Goal: Information Seeking & Learning: Check status

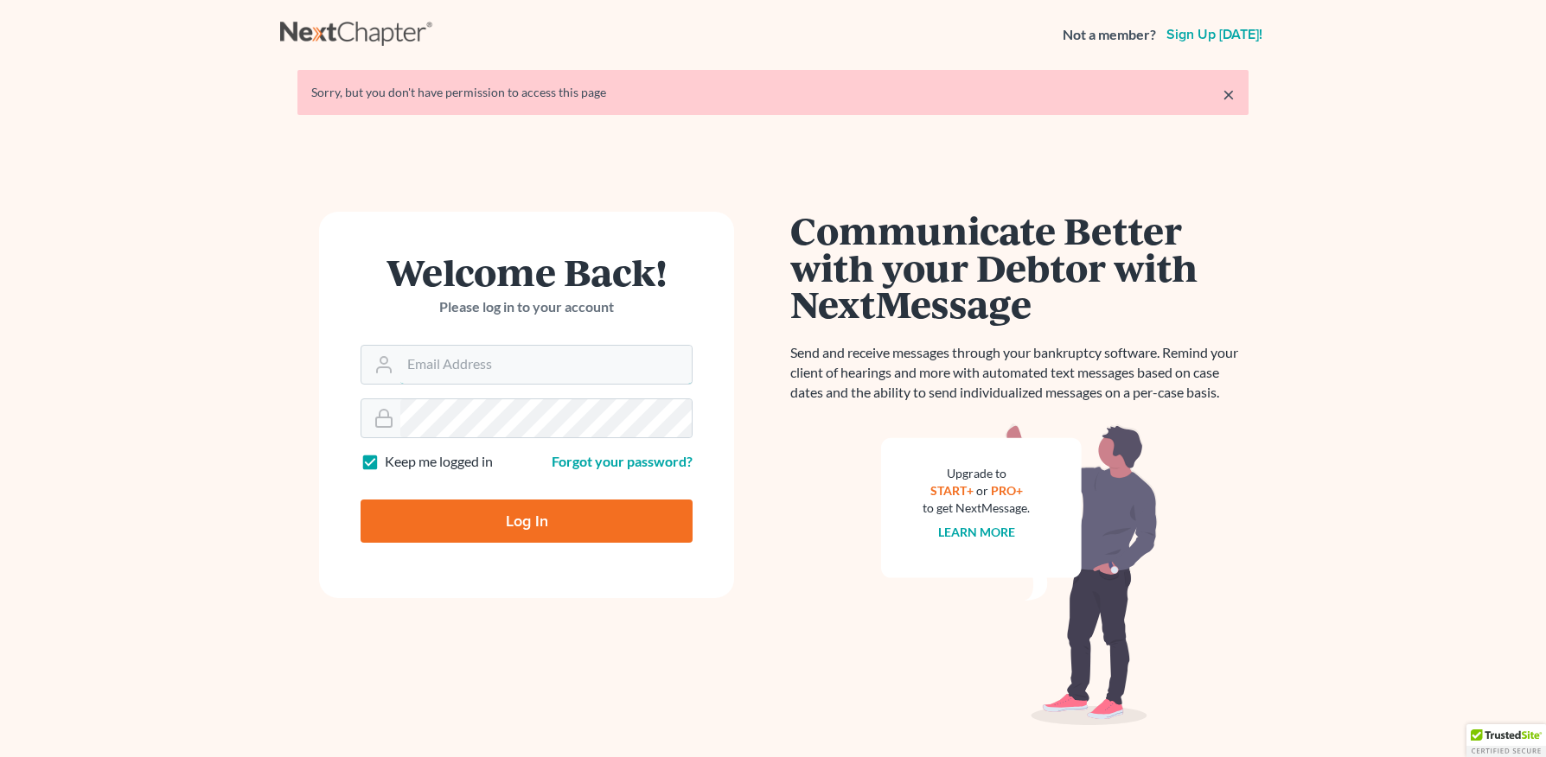
type input "anna@doyellaw.com"
click at [479, 511] on input "Log In" at bounding box center [527, 521] width 332 height 43
type input "Thinking..."
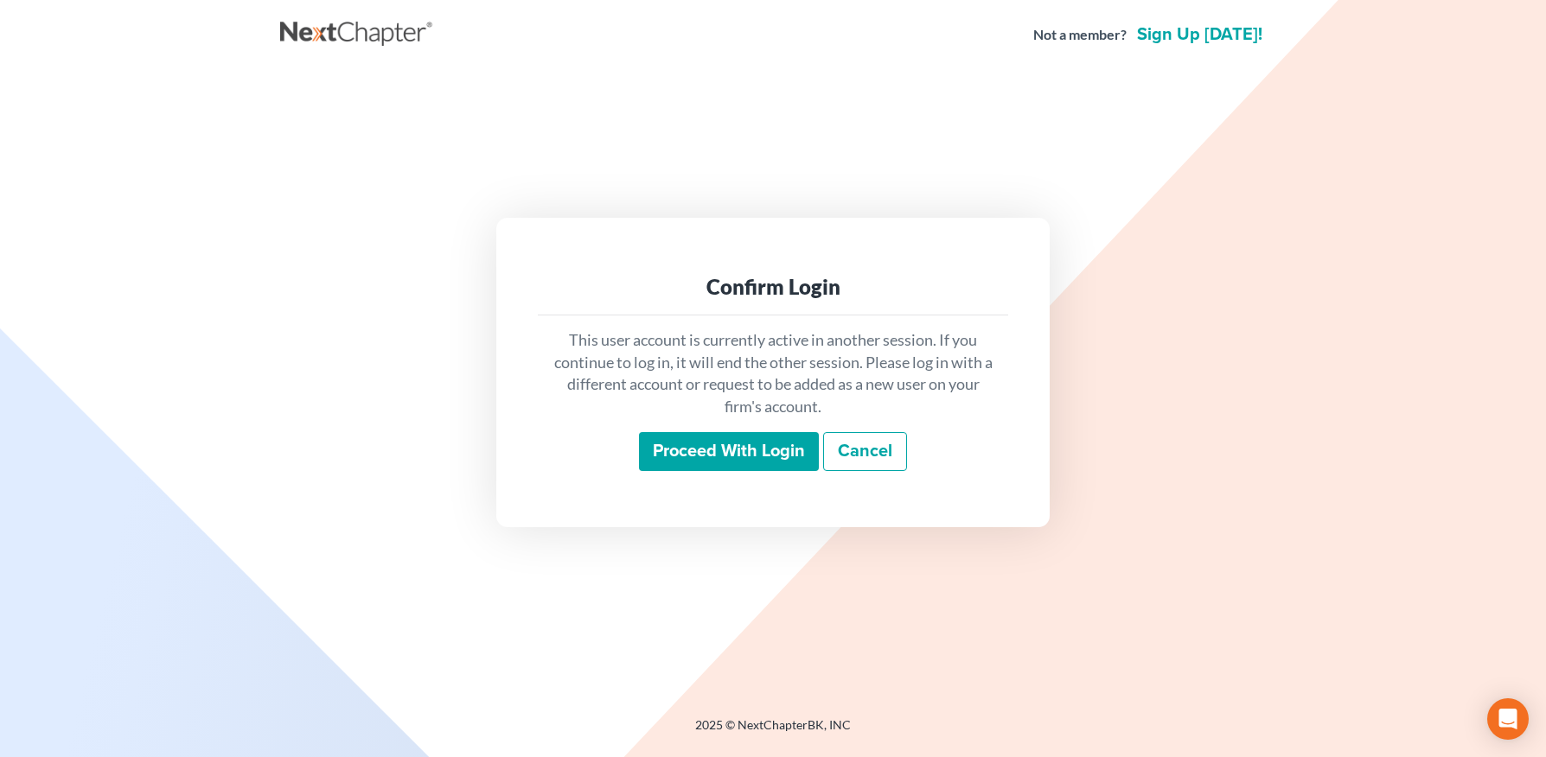
click at [665, 463] on input "Proceed with login" at bounding box center [729, 452] width 180 height 40
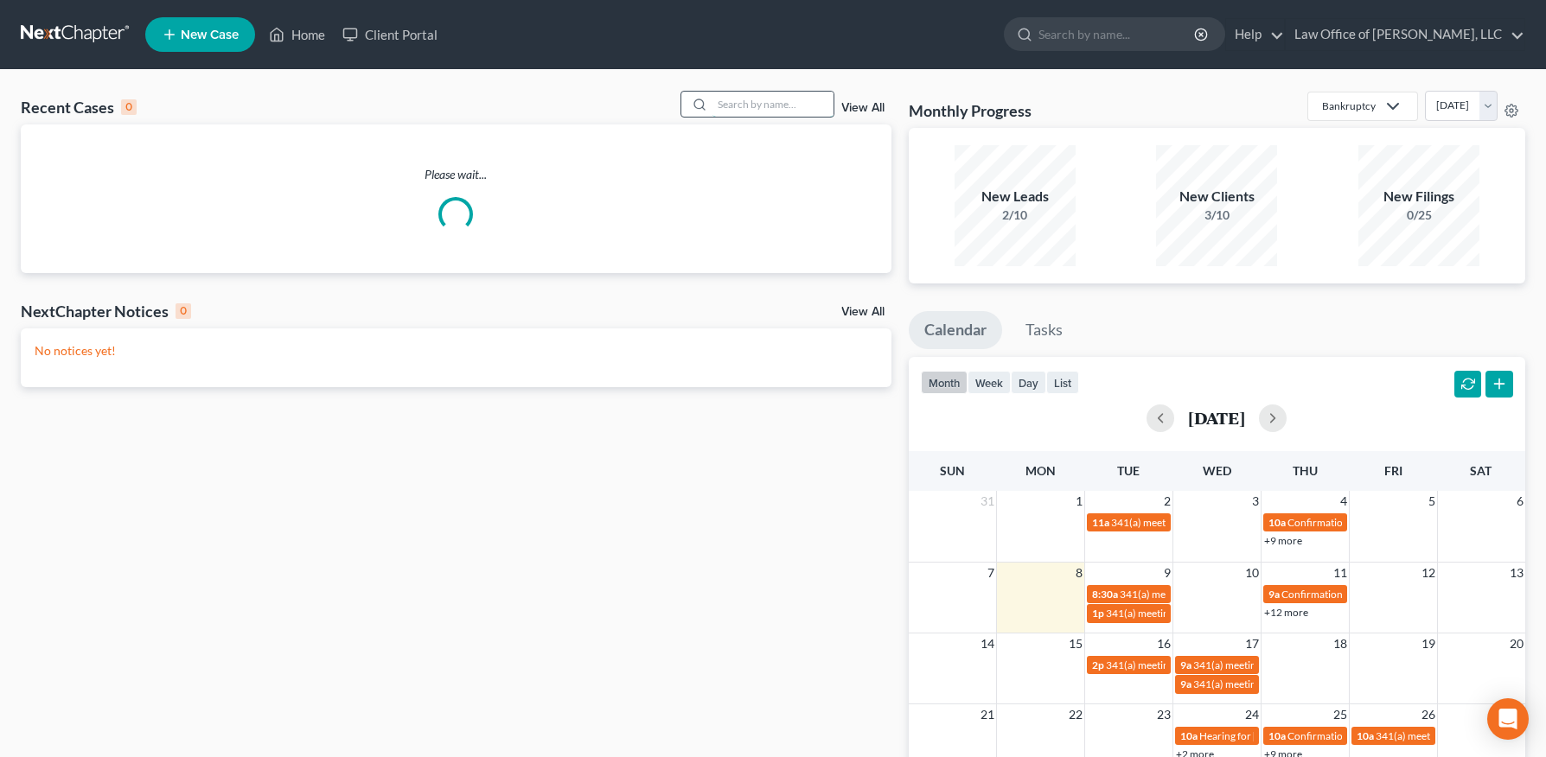
click at [792, 99] on input "search" at bounding box center [772, 104] width 121 height 25
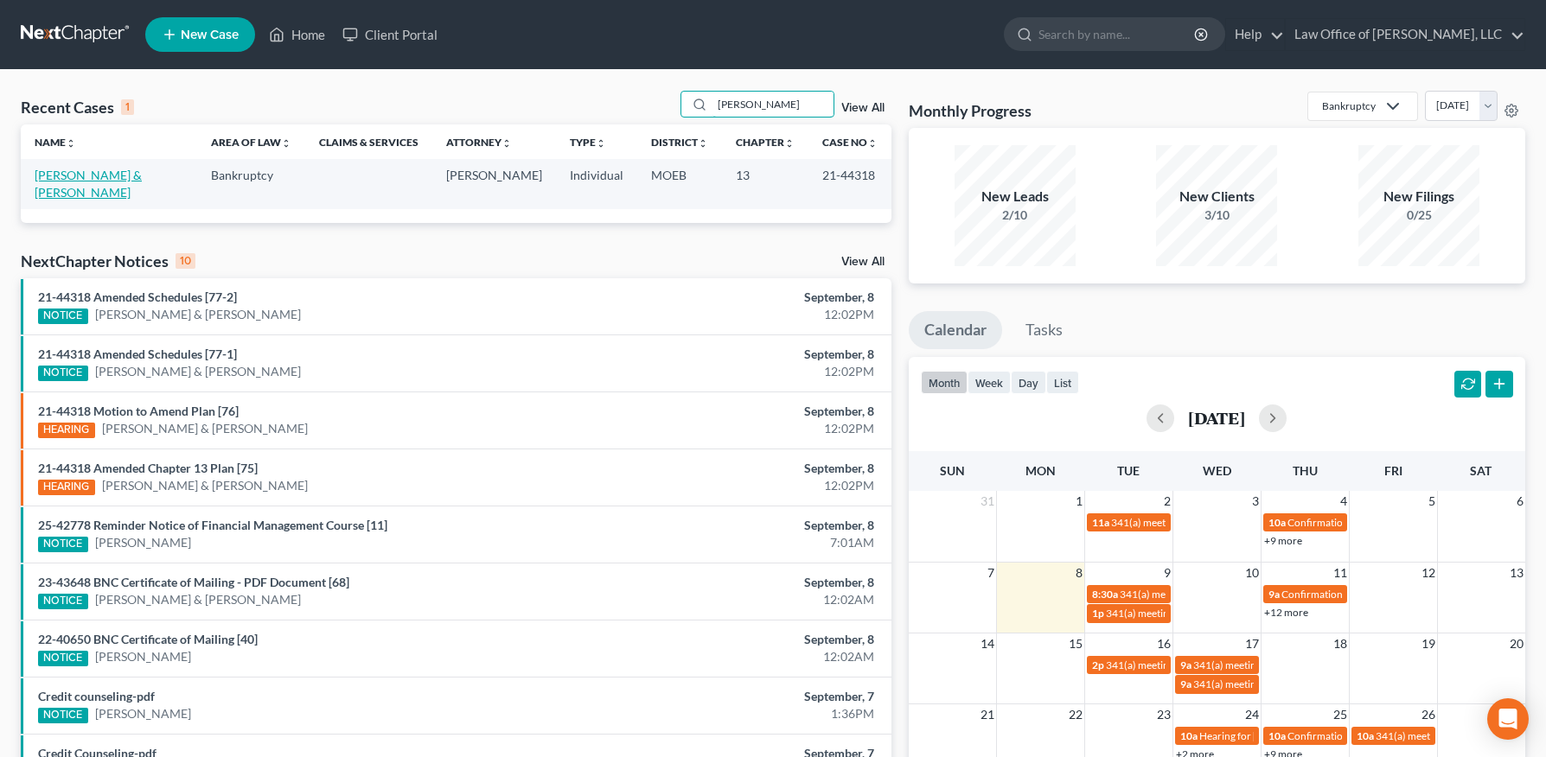
type input "[PERSON_NAME]"
click at [86, 168] on link "[PERSON_NAME] & [PERSON_NAME]" at bounding box center [88, 184] width 107 height 32
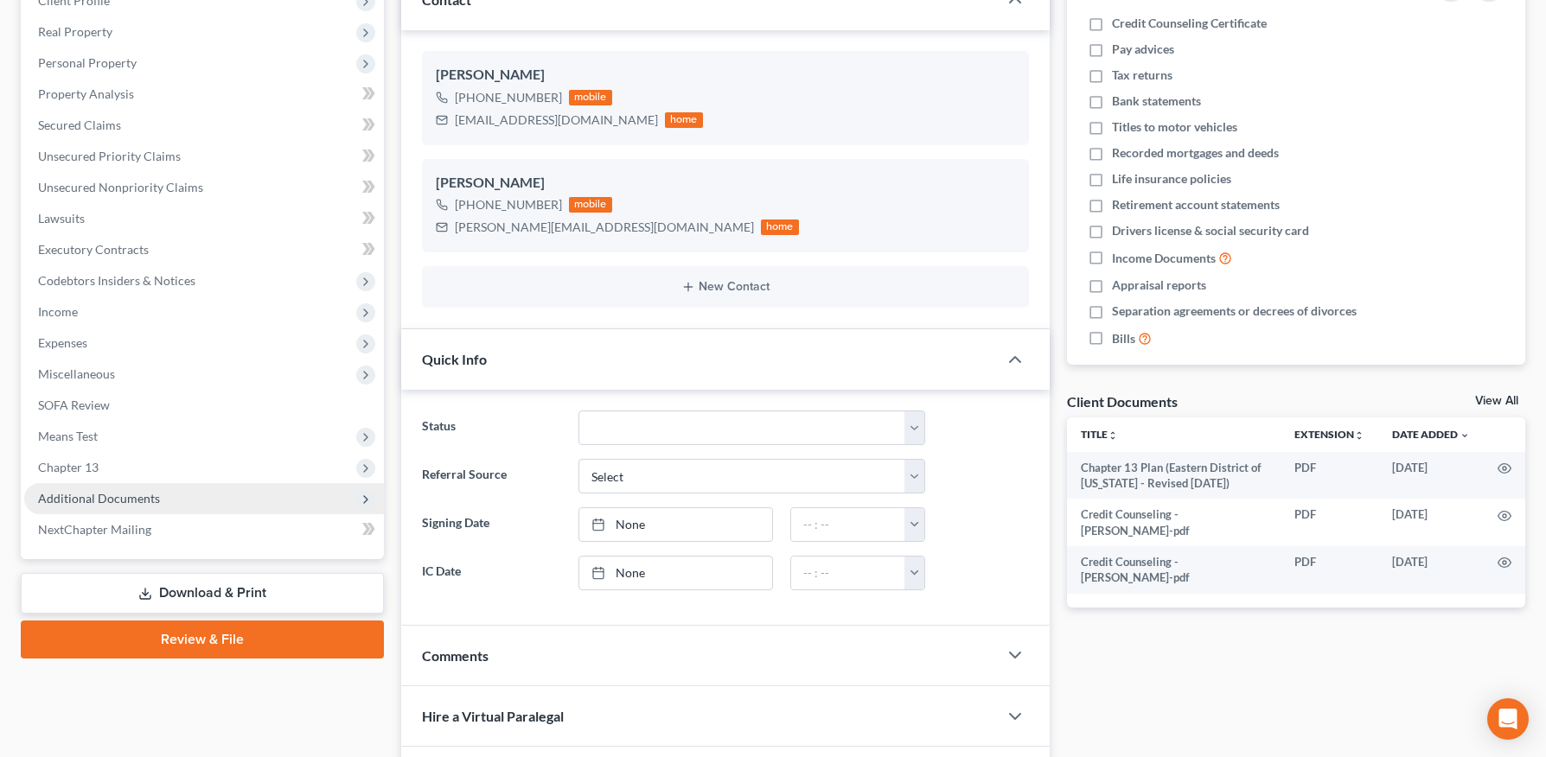
scroll to position [259, 0]
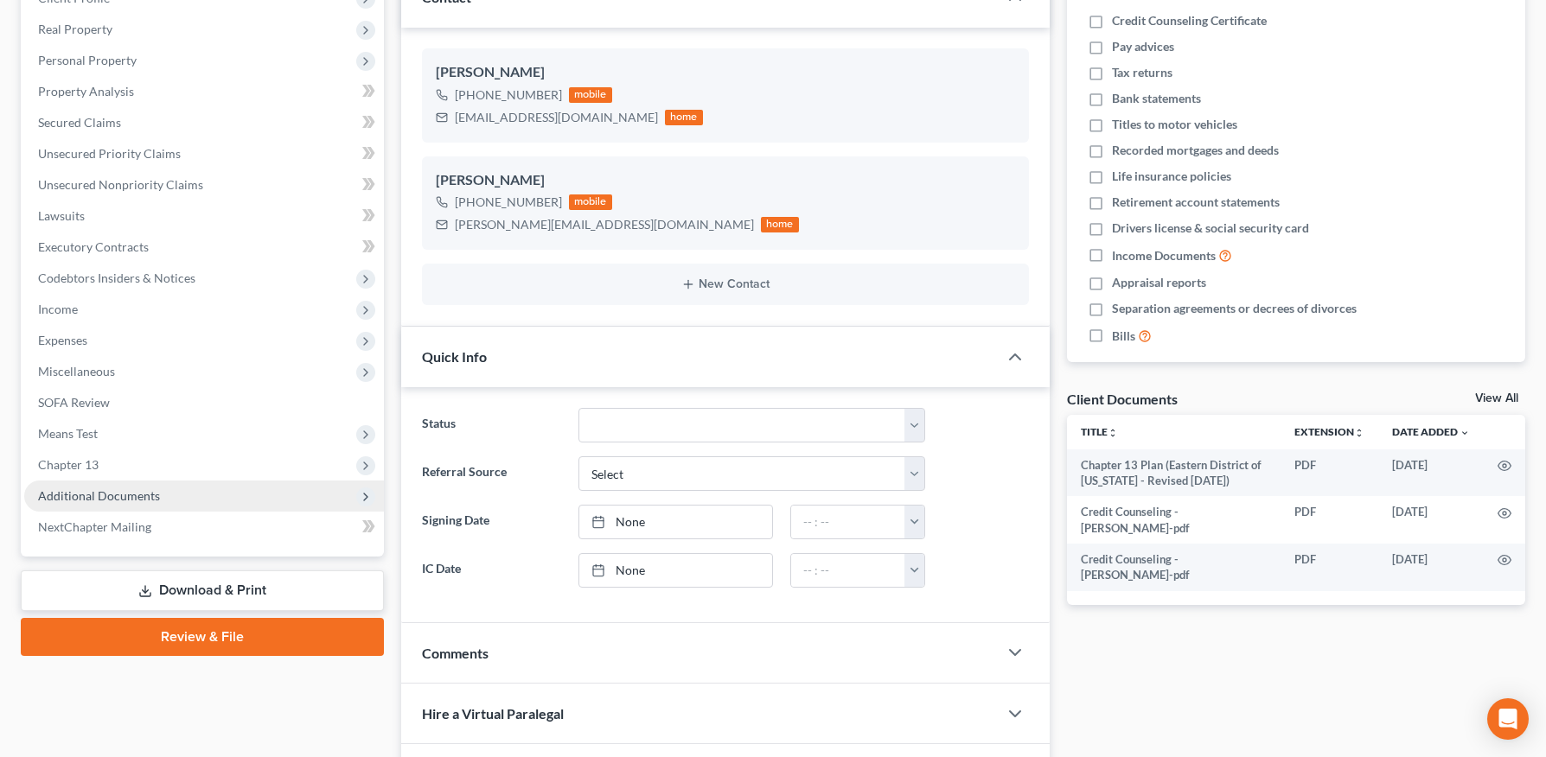
click at [98, 495] on span "Additional Documents" at bounding box center [99, 496] width 122 height 15
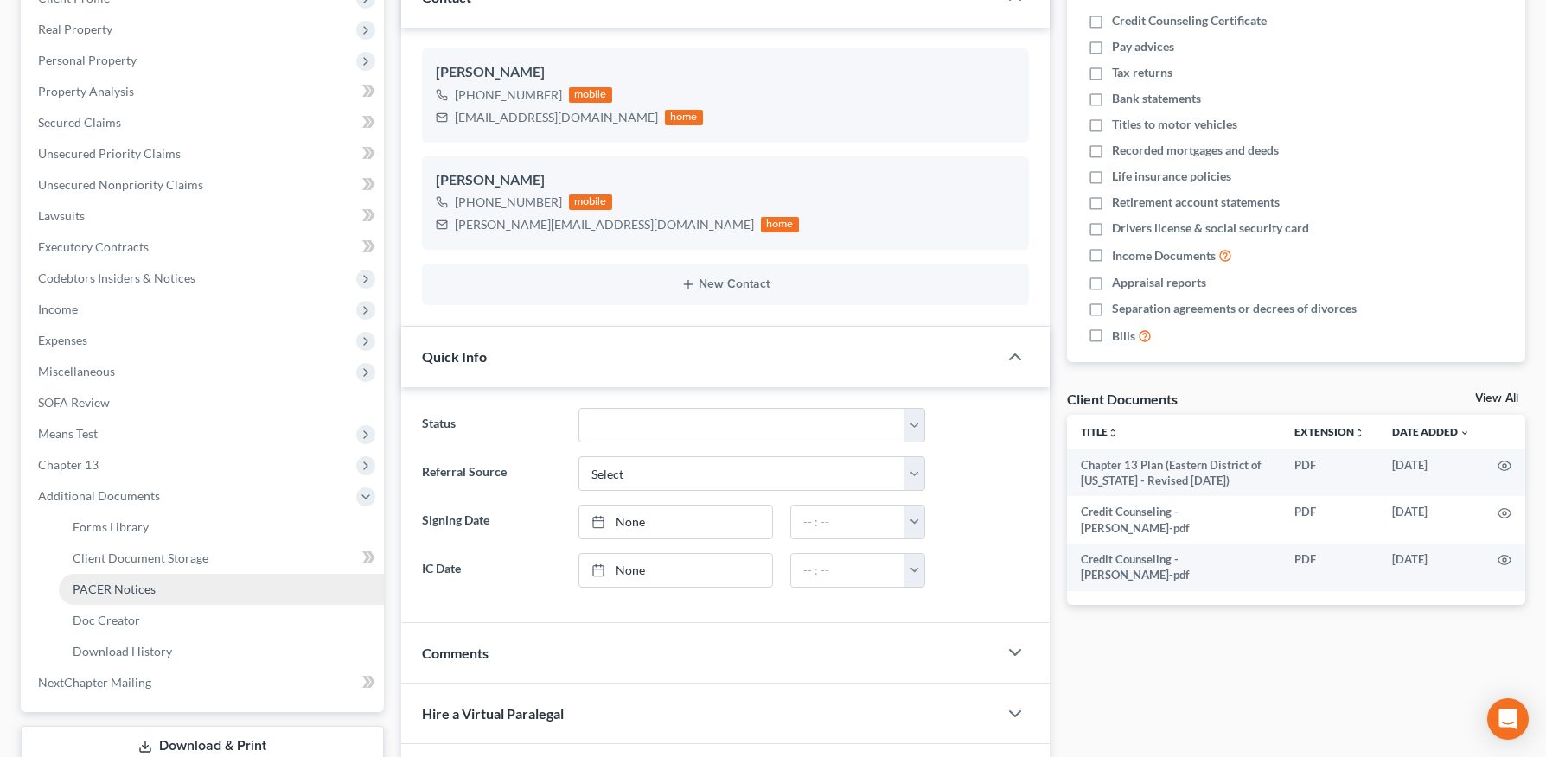
click at [121, 589] on span "PACER Notices" at bounding box center [114, 589] width 83 height 15
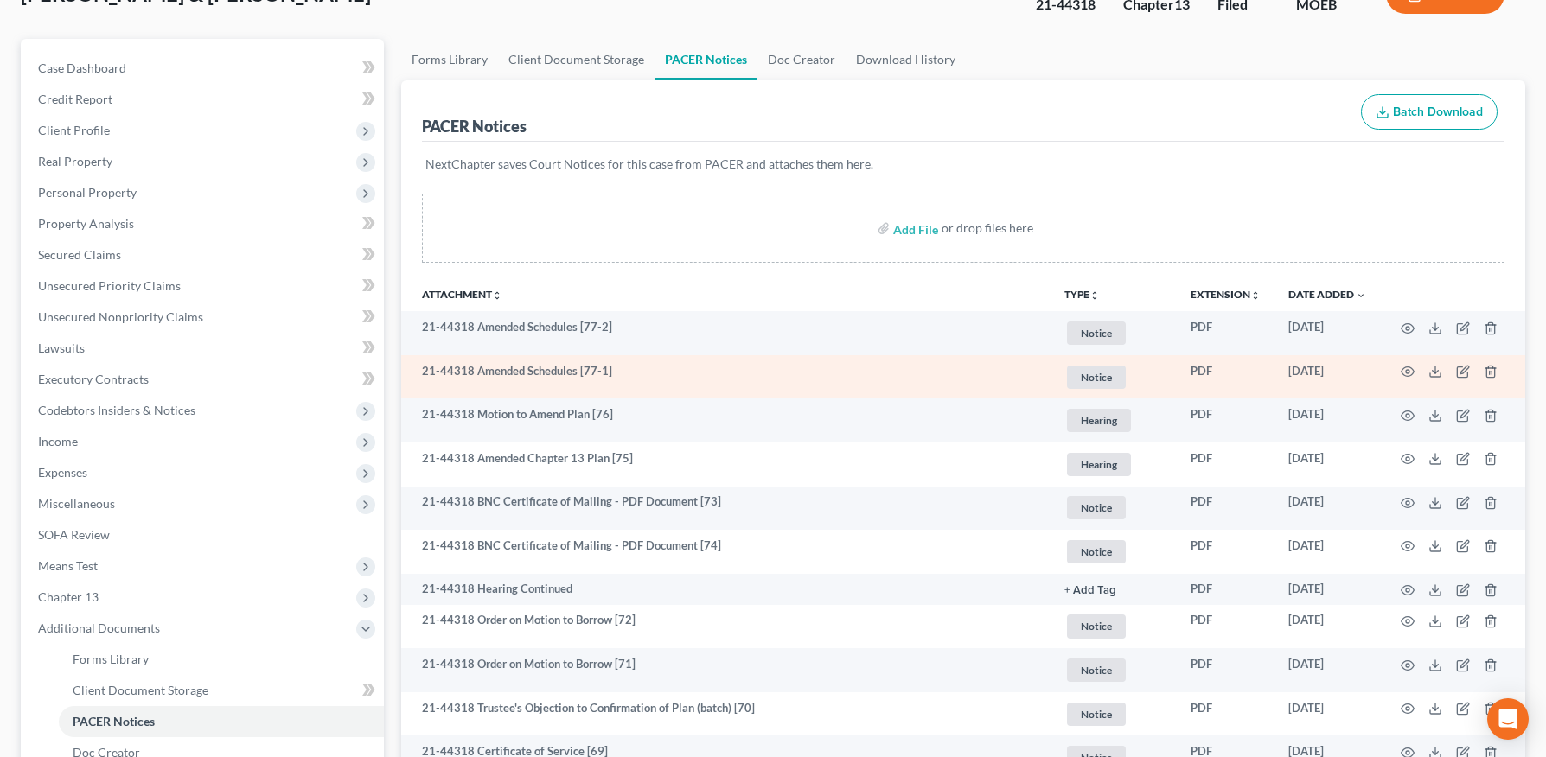
scroll to position [131, 0]
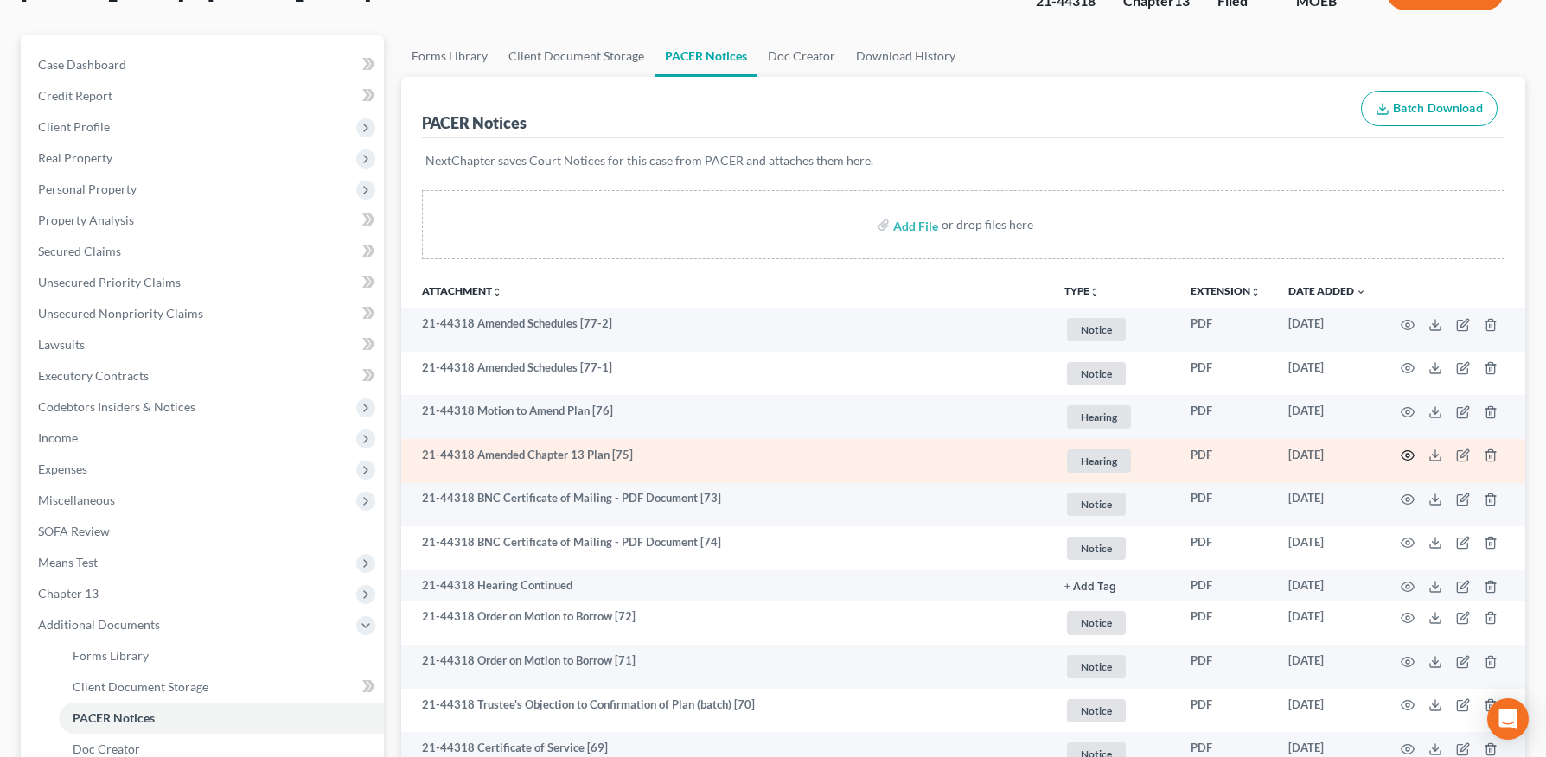
click at [1406, 452] on icon "button" at bounding box center [1408, 456] width 14 height 14
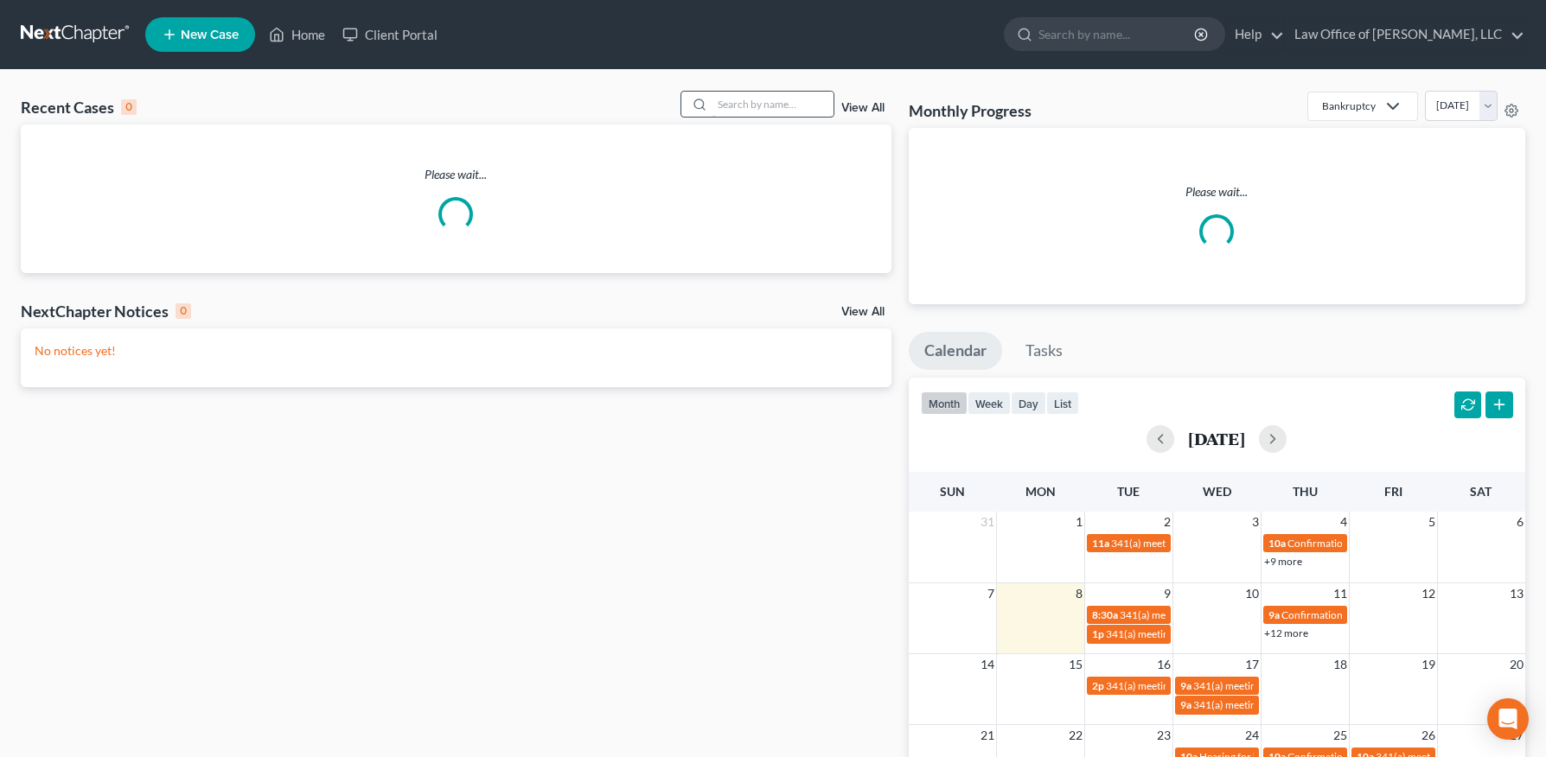
click at [776, 109] on input "search" at bounding box center [772, 104] width 121 height 25
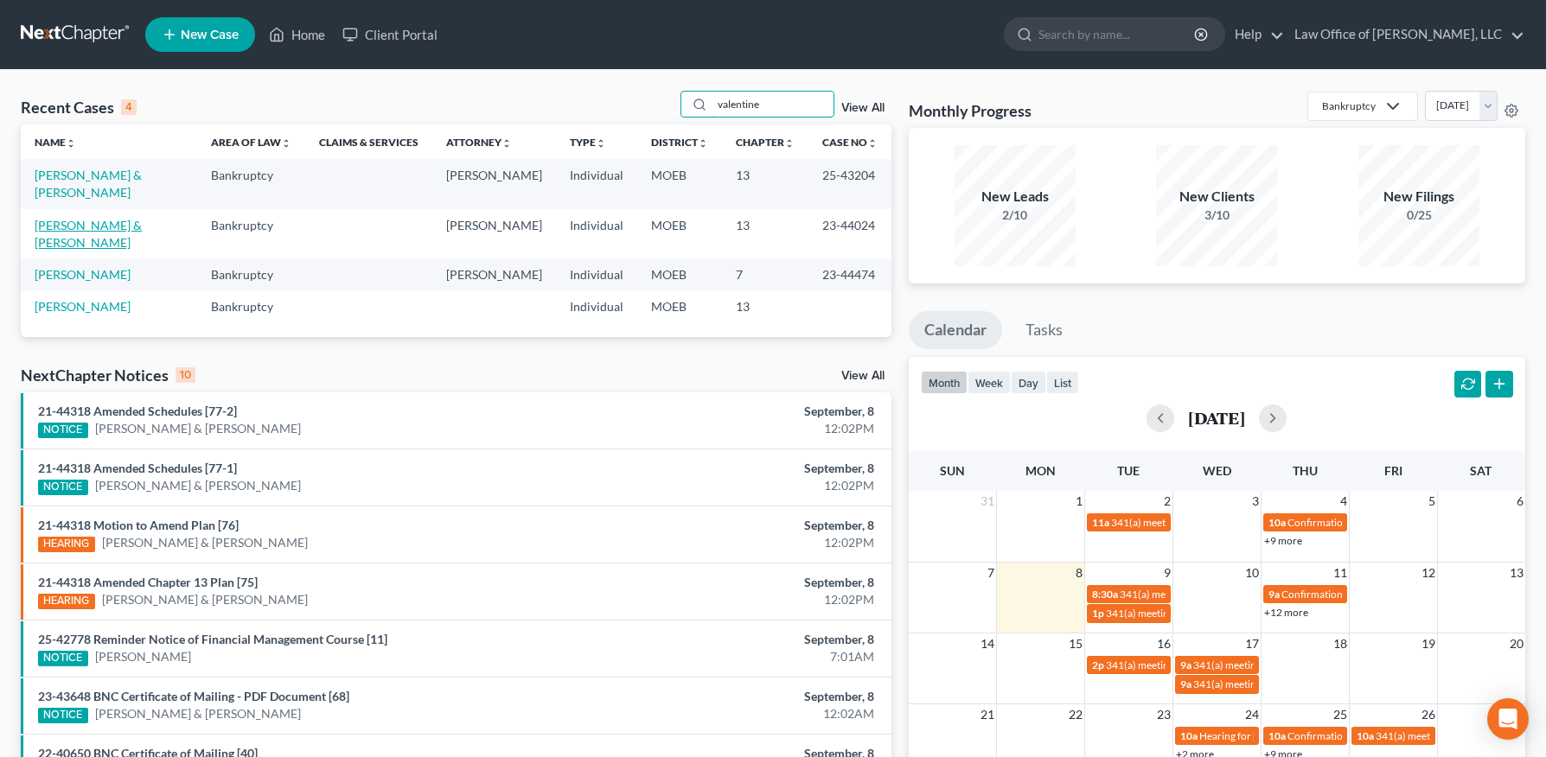
type input "valentine"
click at [135, 218] on link "[PERSON_NAME] & [PERSON_NAME]" at bounding box center [88, 234] width 107 height 32
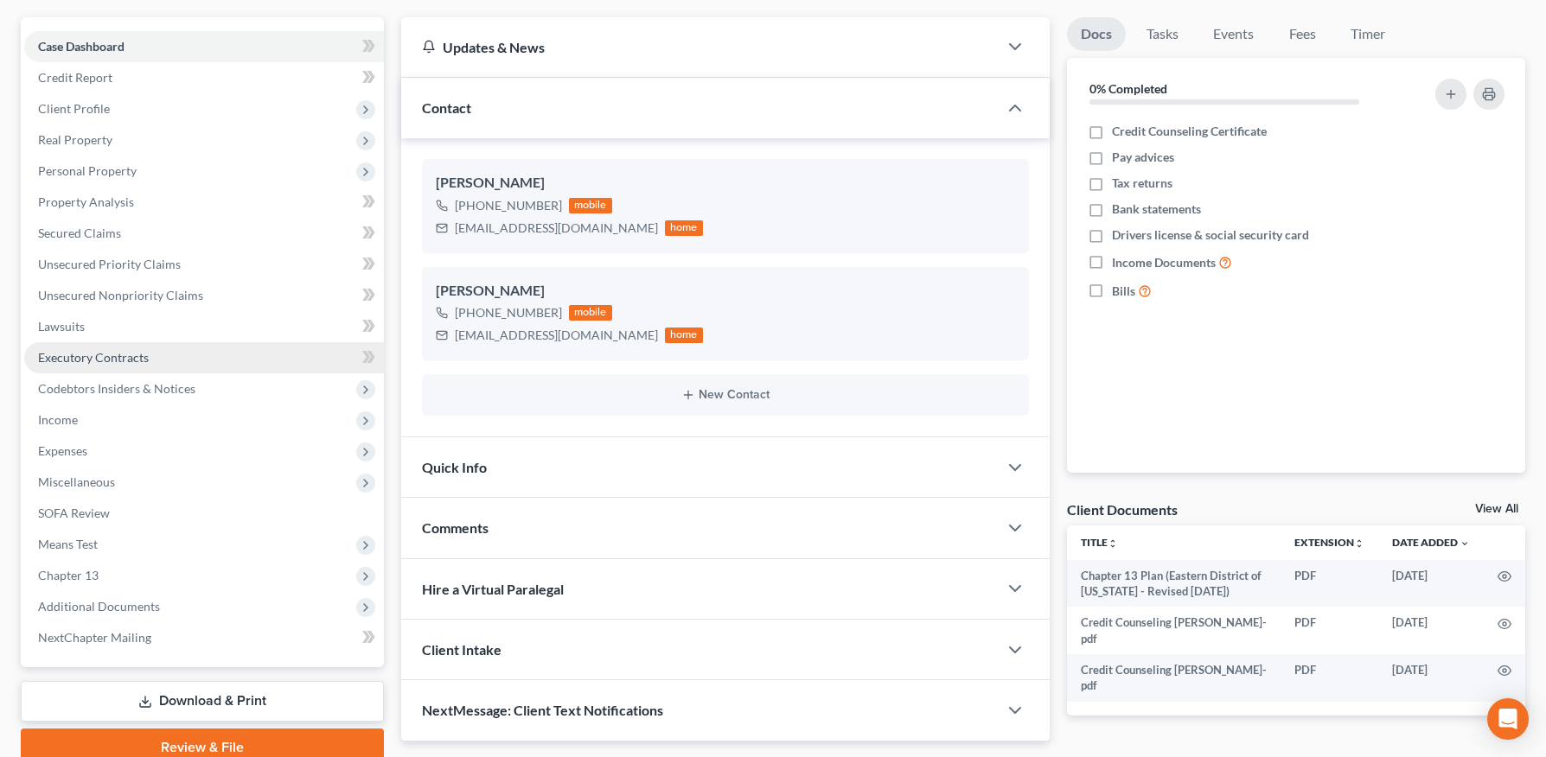
scroll to position [224, 0]
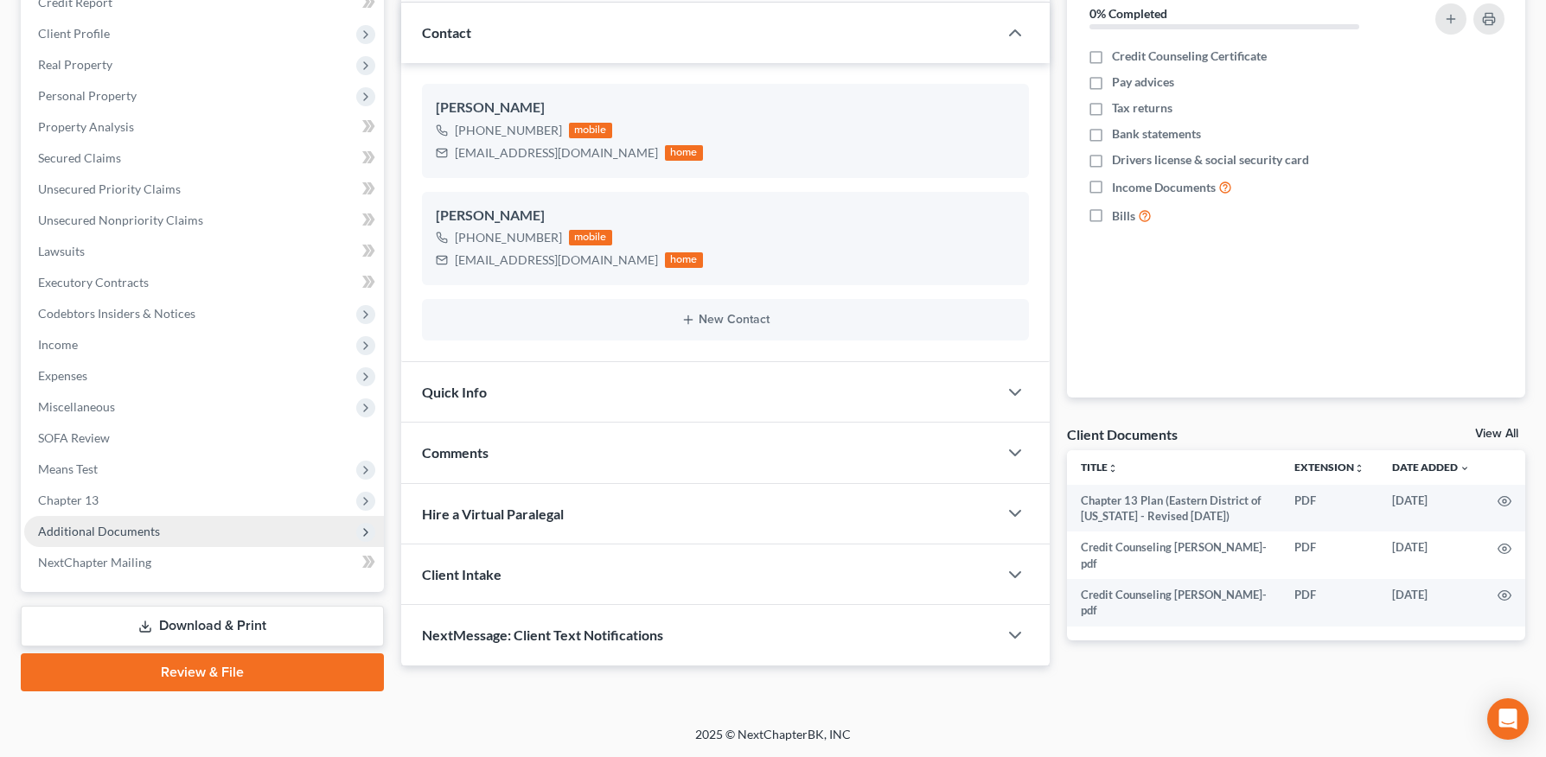
click at [118, 528] on span "Additional Documents" at bounding box center [99, 531] width 122 height 15
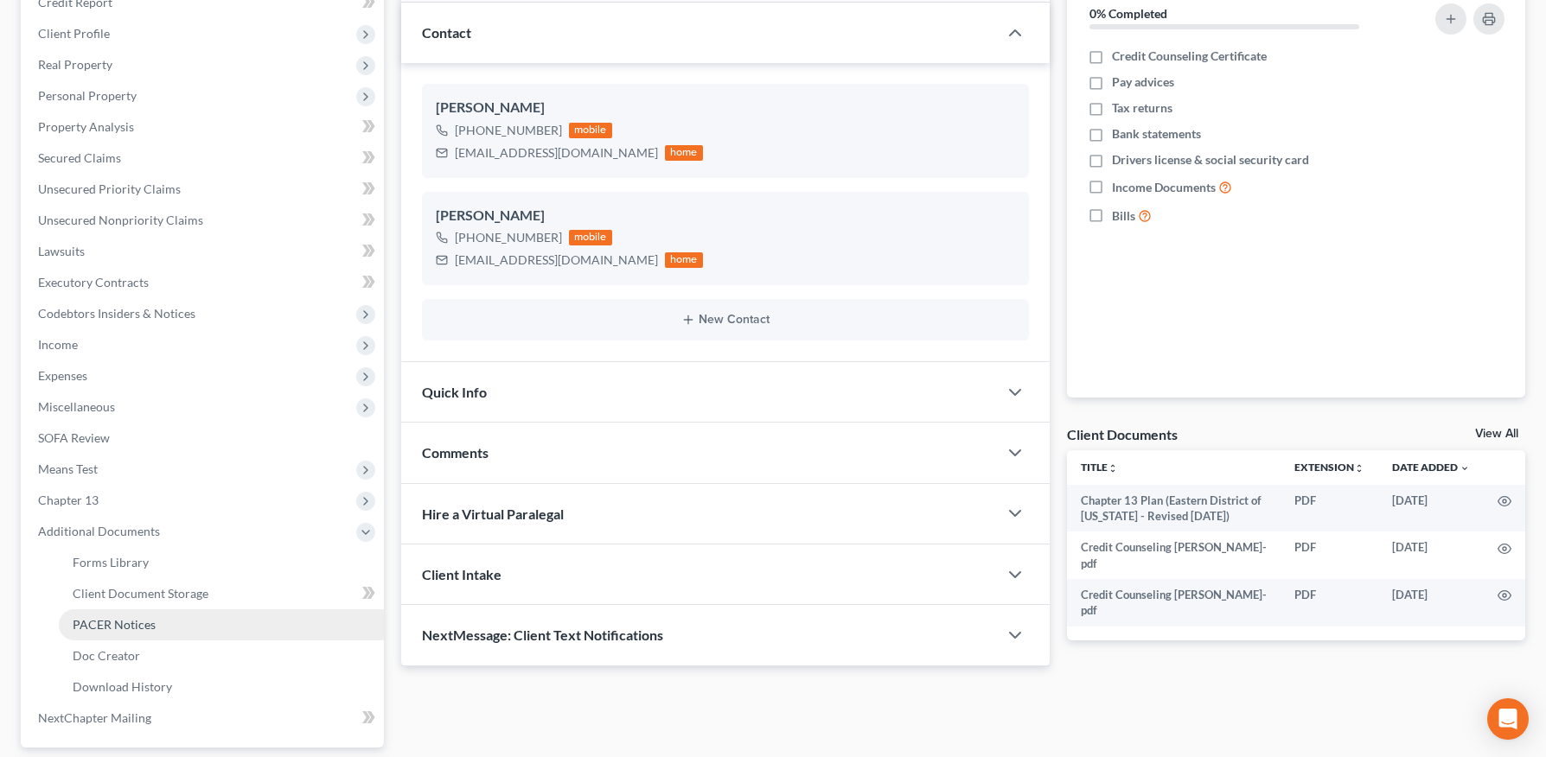
click at [124, 629] on span "PACER Notices" at bounding box center [114, 624] width 83 height 15
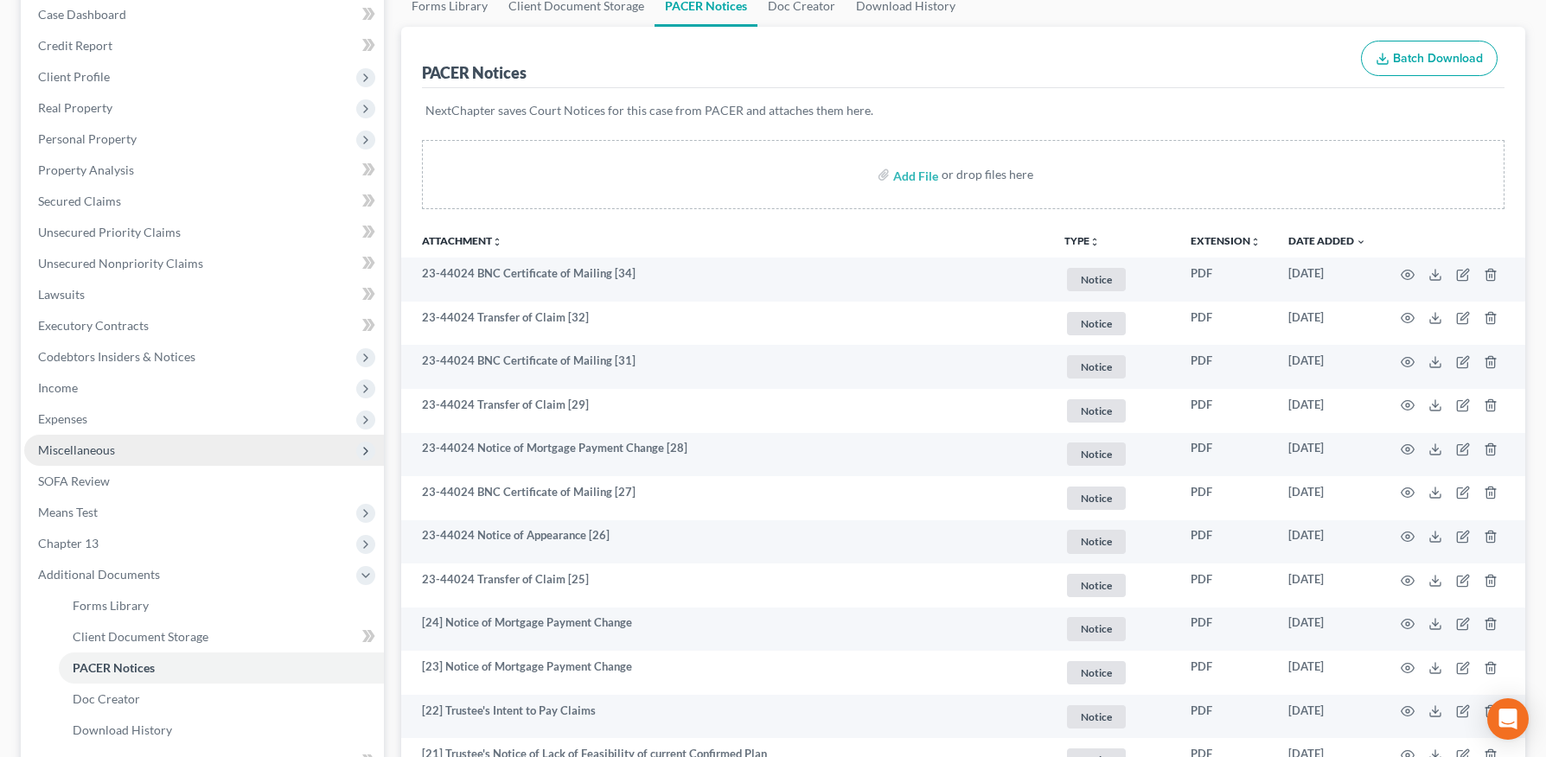
scroll to position [131, 0]
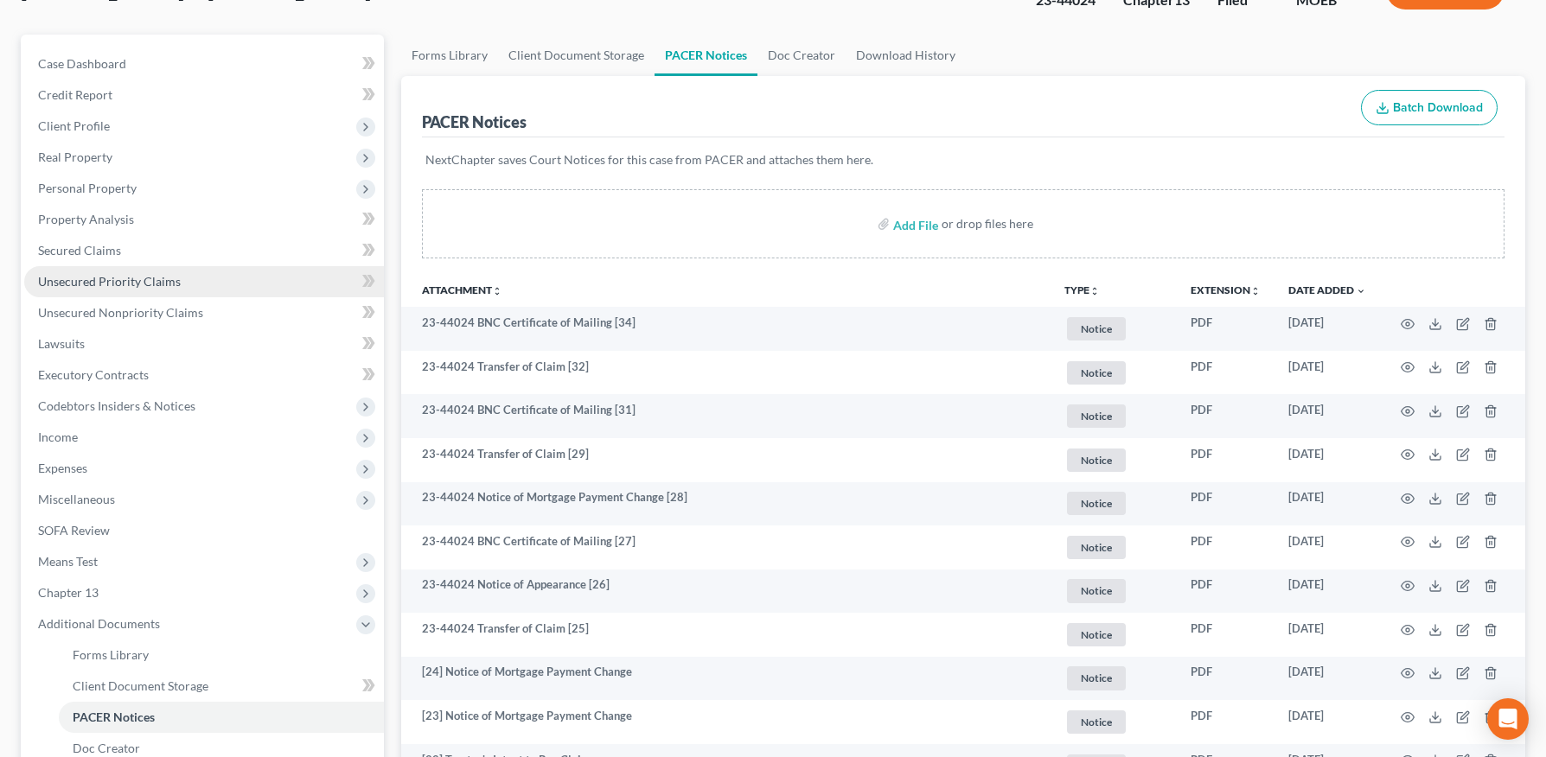
click at [122, 283] on span "Unsecured Priority Claims" at bounding box center [109, 281] width 143 height 15
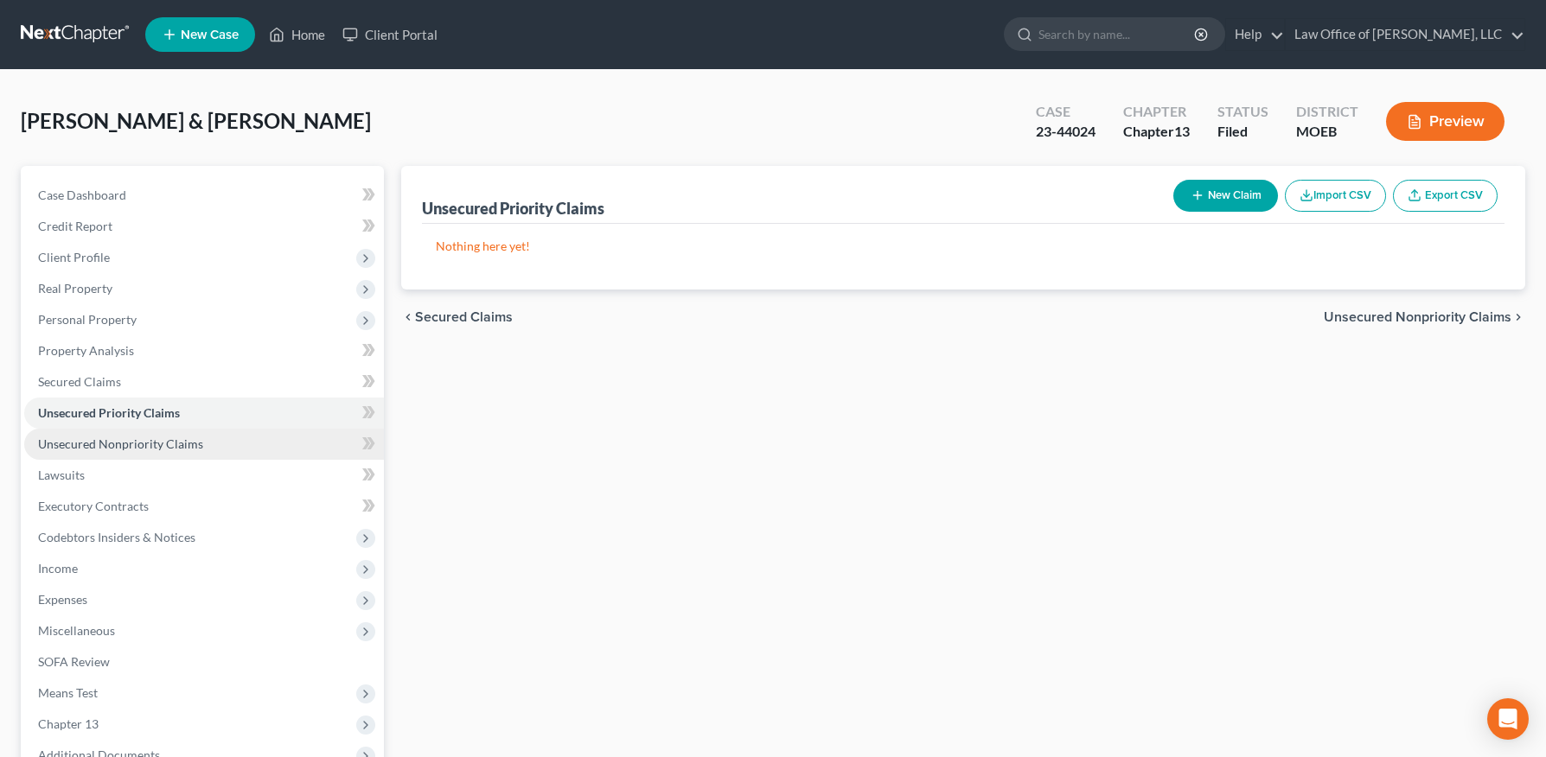
click at [197, 448] on span "Unsecured Nonpriority Claims" at bounding box center [120, 444] width 165 height 15
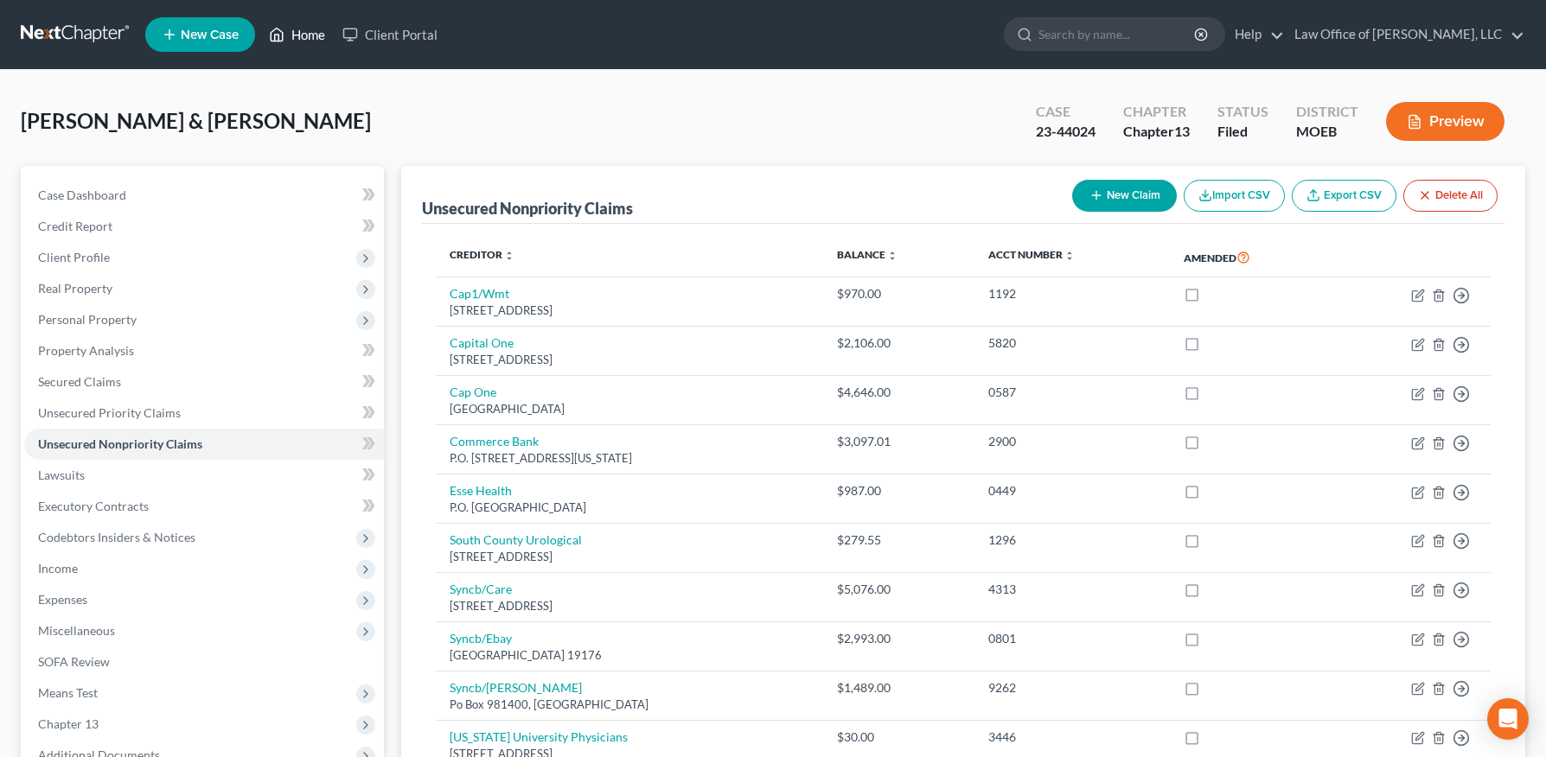
click at [305, 39] on link "Home" at bounding box center [296, 34] width 73 height 31
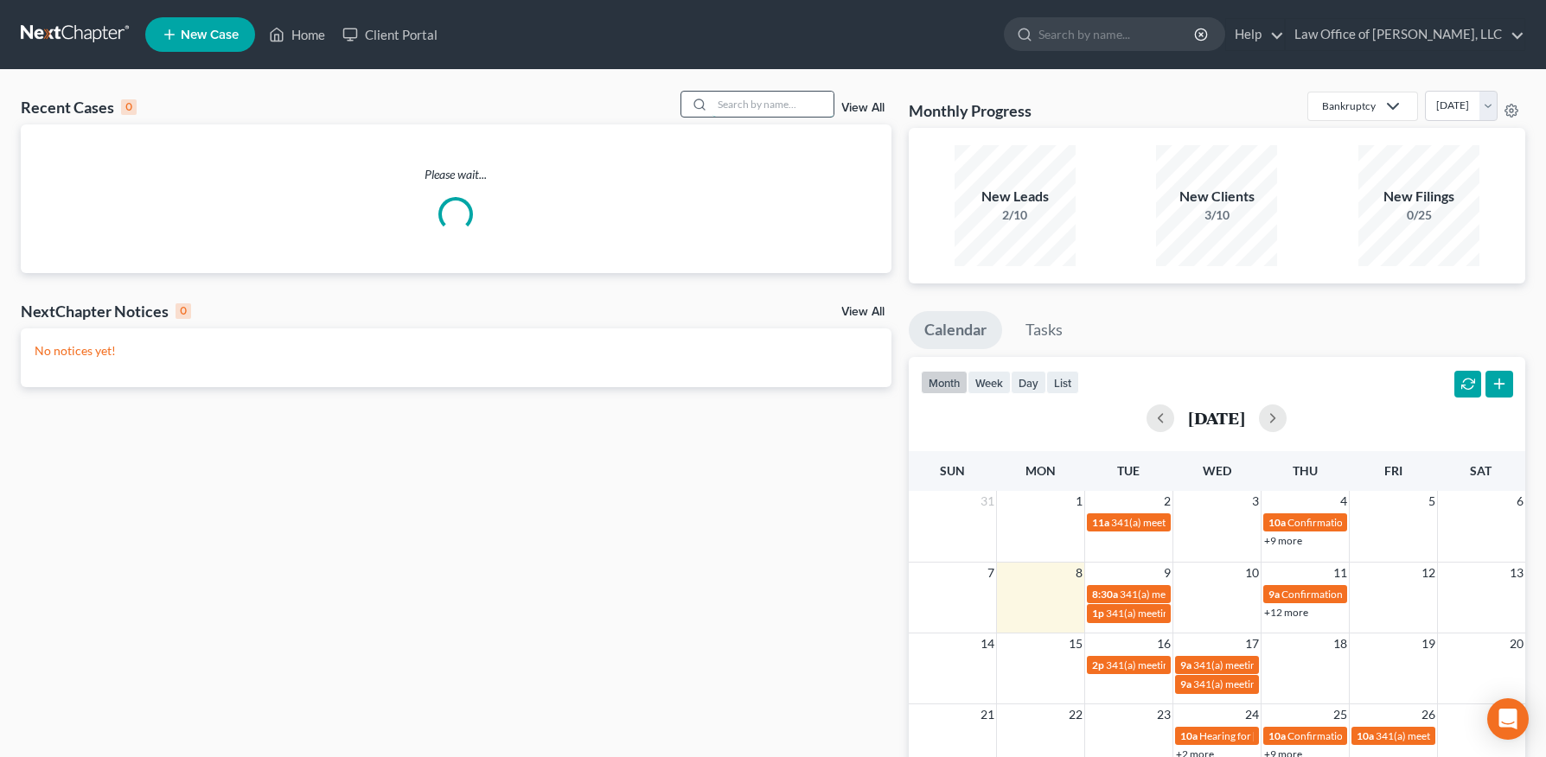
click at [736, 99] on input "search" at bounding box center [772, 104] width 121 height 25
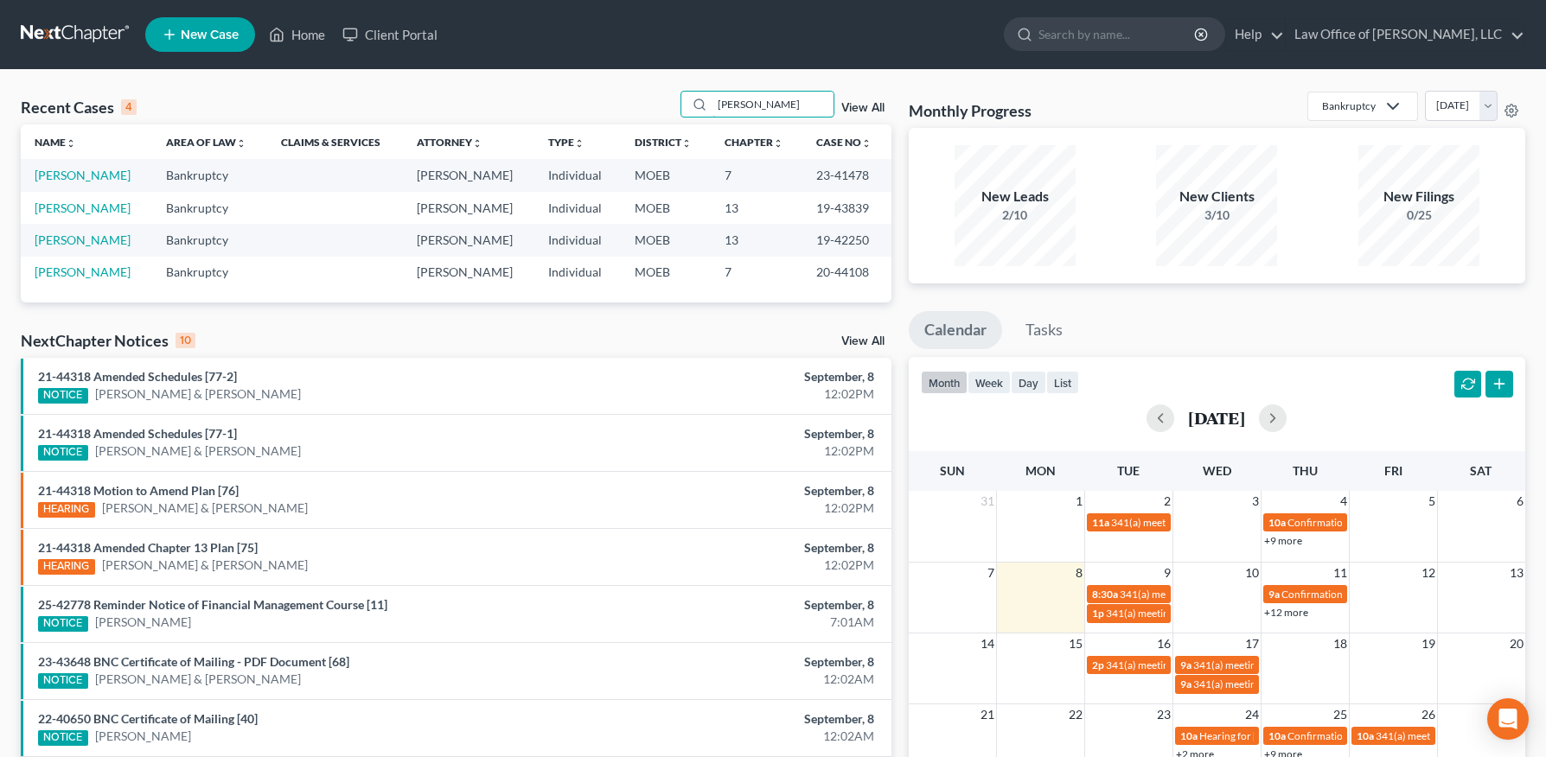
type input "hayes"
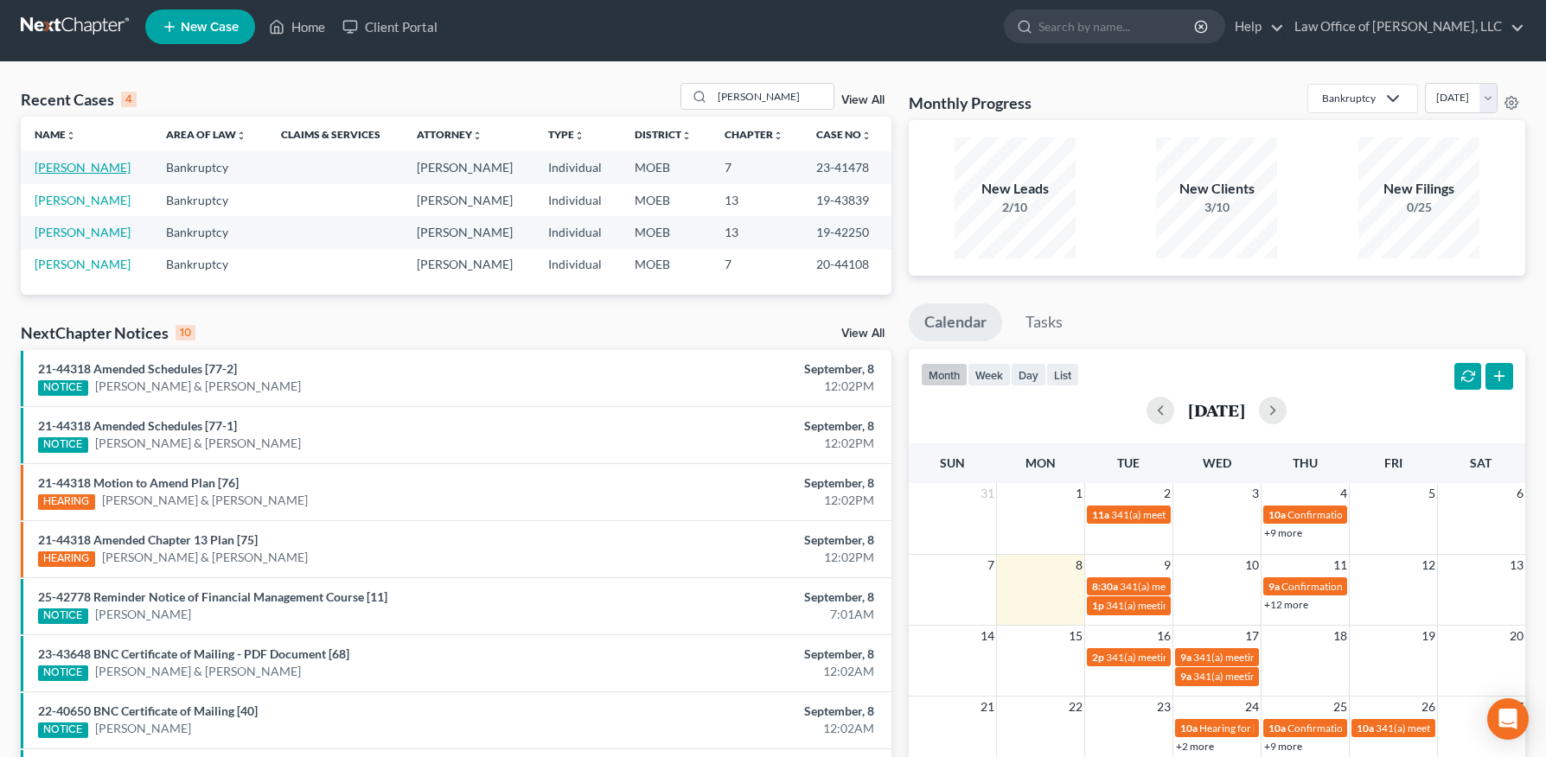
click at [76, 174] on td "Hayes, Alyssa" at bounding box center [86, 167] width 131 height 32
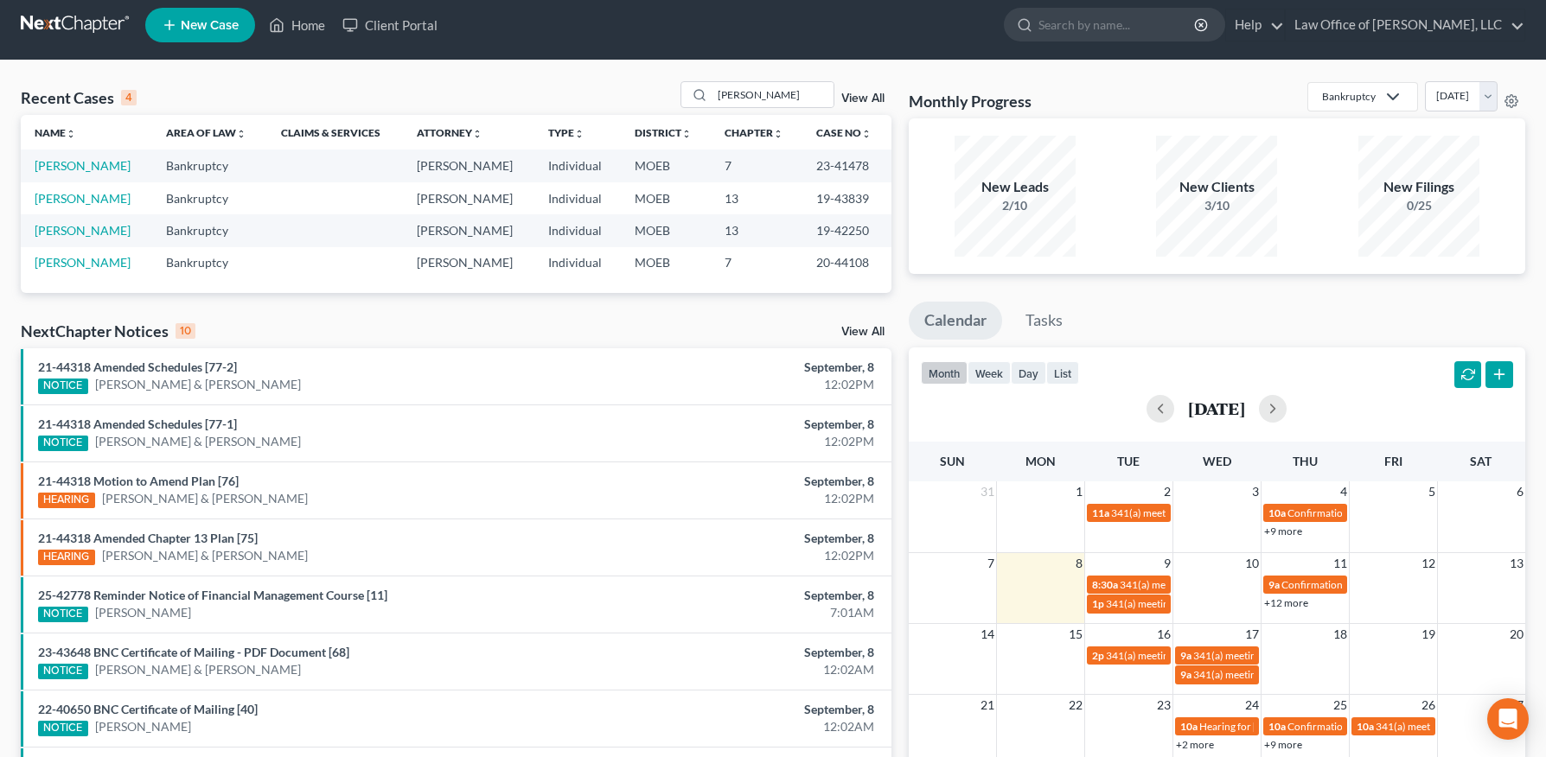
click at [83, 155] on td "Hayes, Alyssa" at bounding box center [86, 166] width 131 height 32
click at [83, 165] on link "Hayes, Alyssa" at bounding box center [83, 165] width 96 height 15
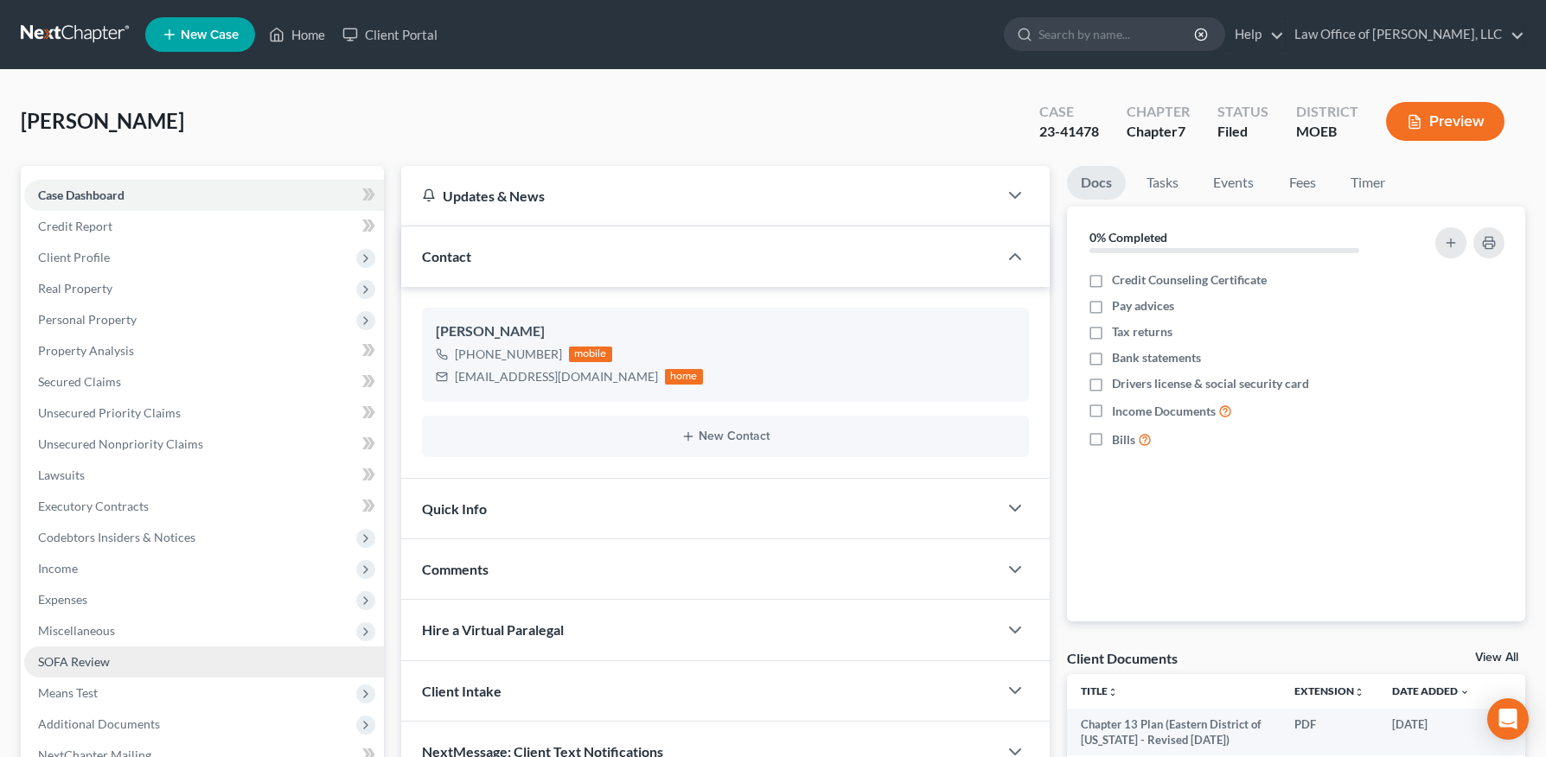
scroll to position [193, 0]
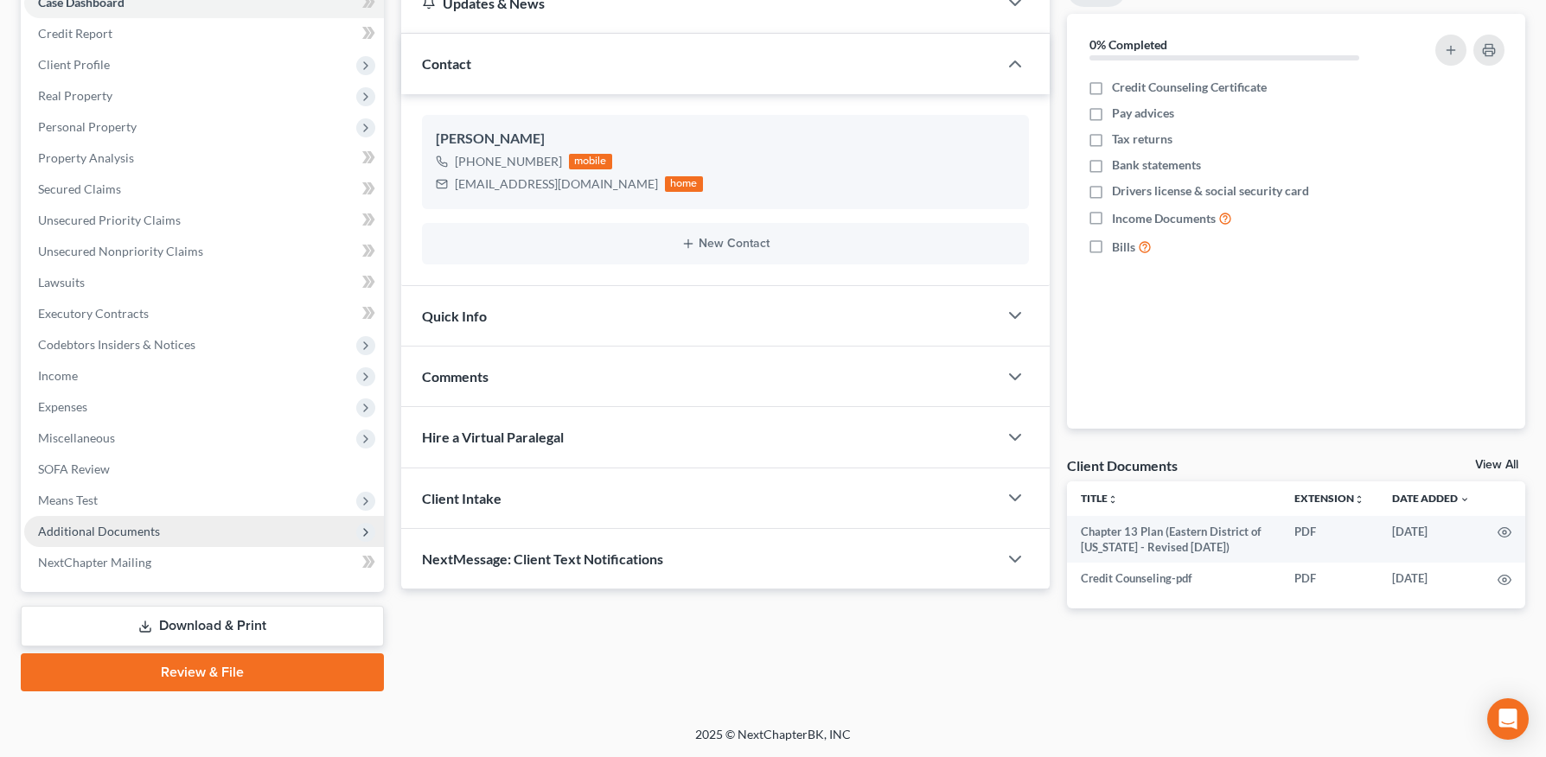
click at [134, 540] on span "Additional Documents" at bounding box center [204, 531] width 360 height 31
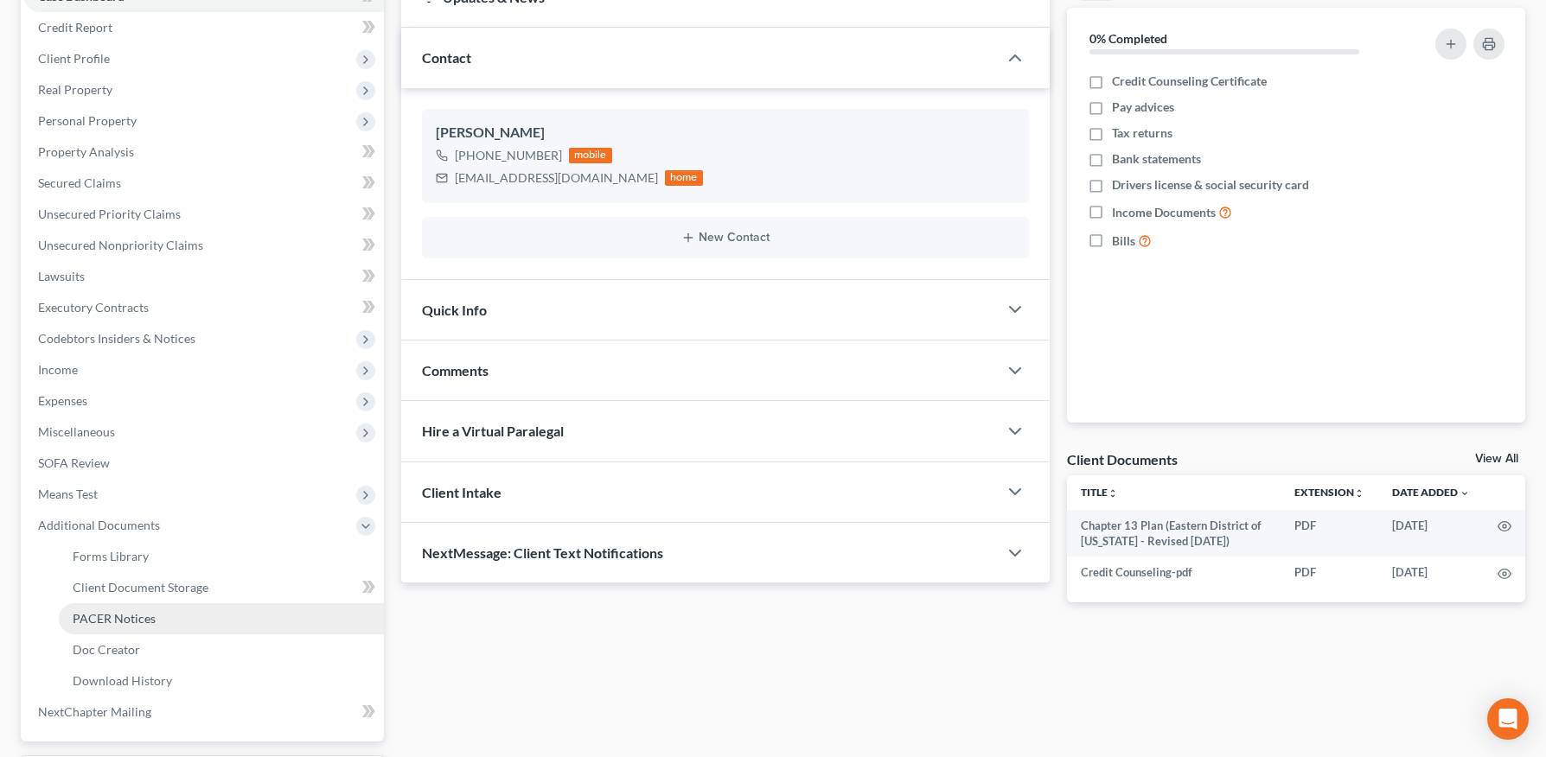
click at [150, 616] on span "PACER Notices" at bounding box center [114, 618] width 83 height 15
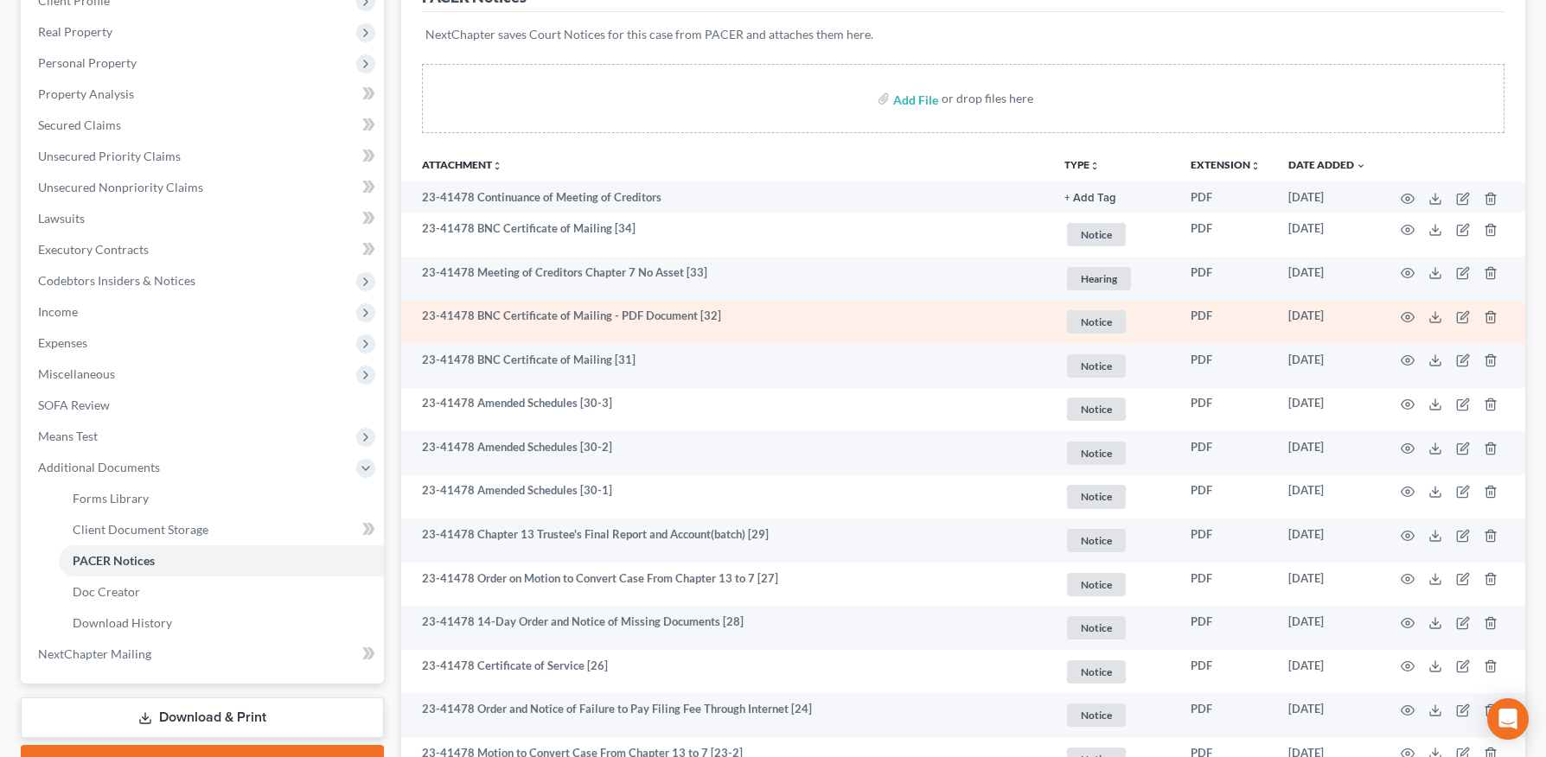
scroll to position [260, 0]
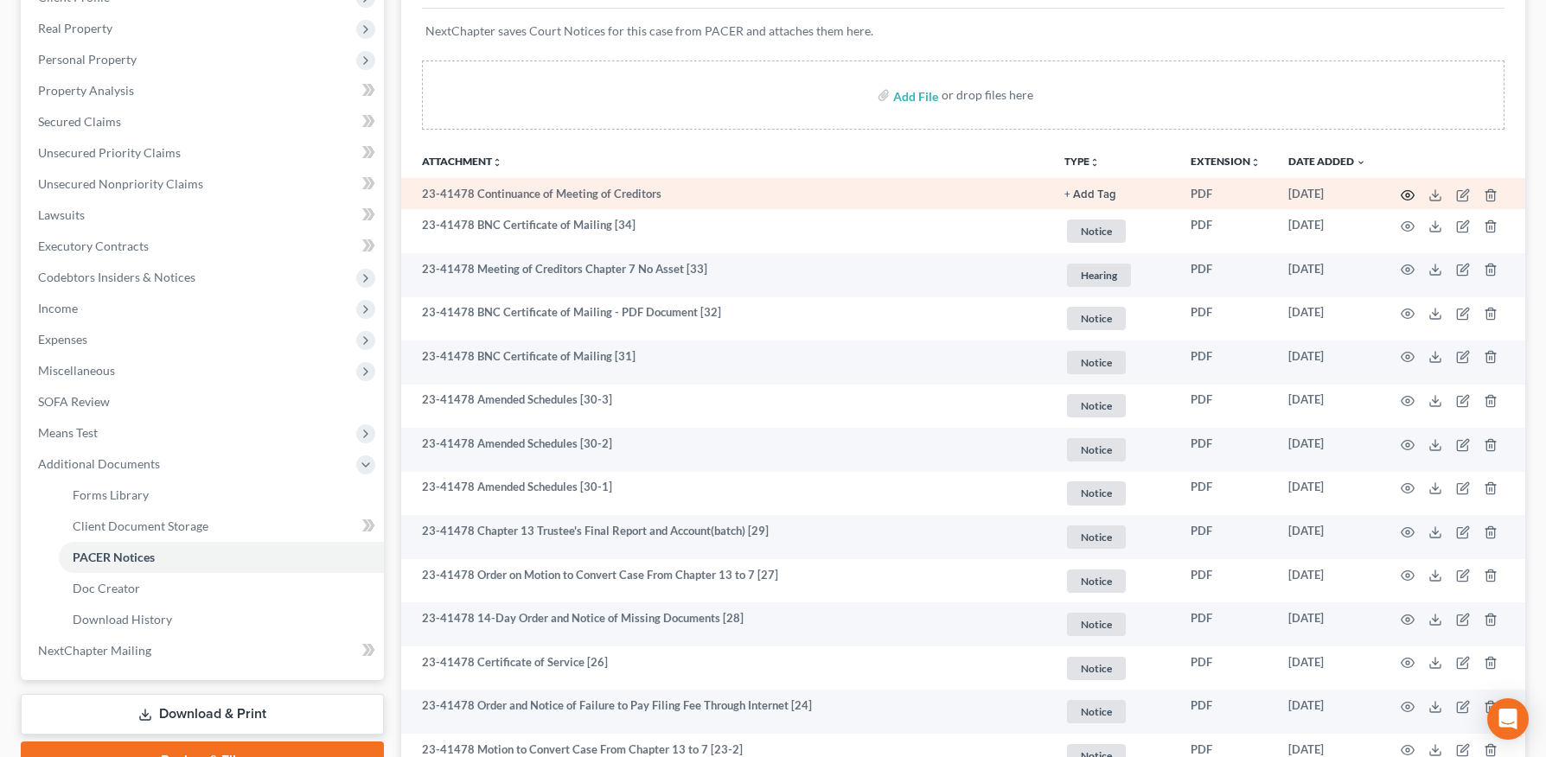
click at [1411, 193] on icon "button" at bounding box center [1408, 195] width 14 height 14
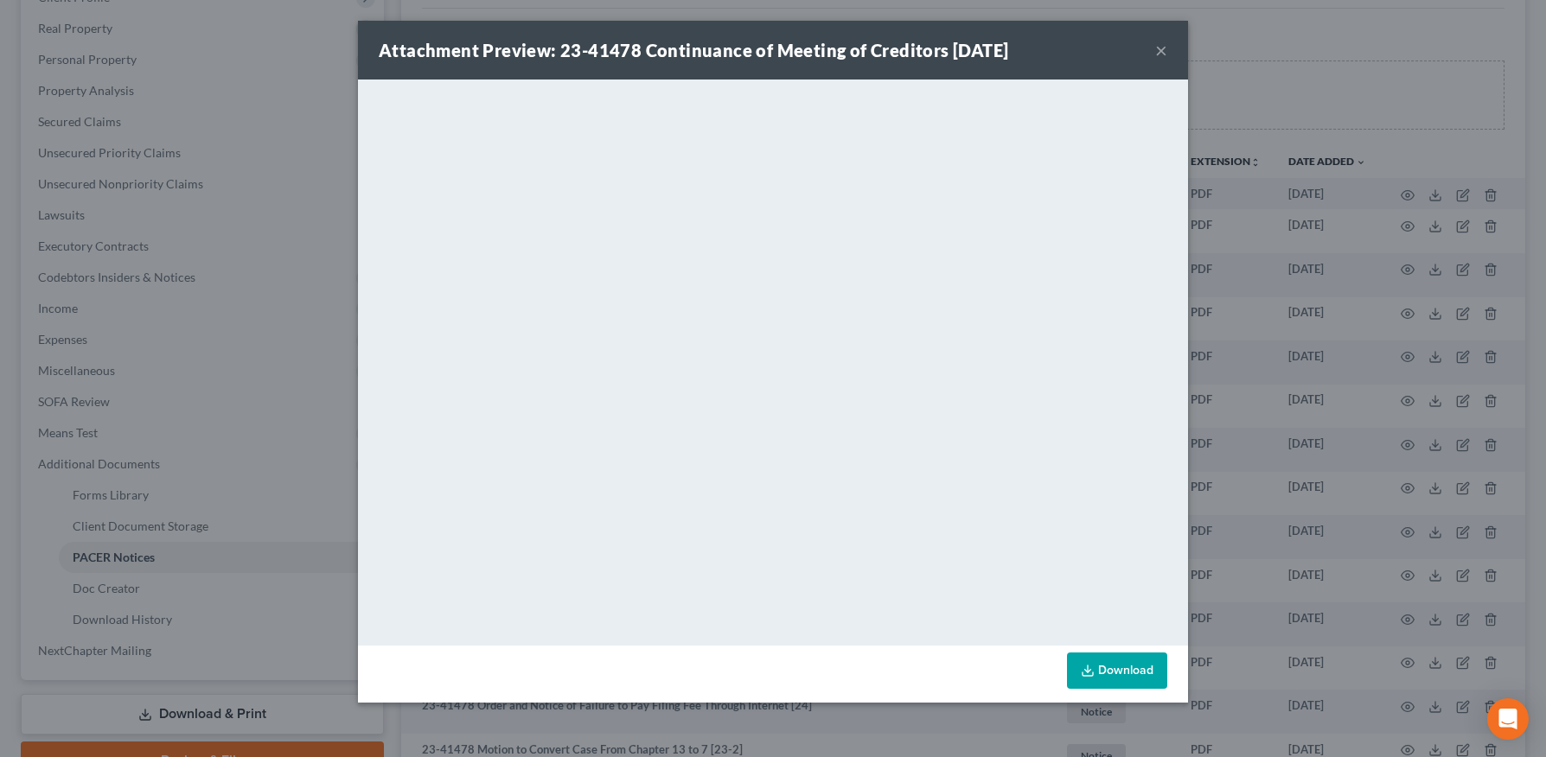
click at [1161, 51] on button "×" at bounding box center [1161, 50] width 12 height 21
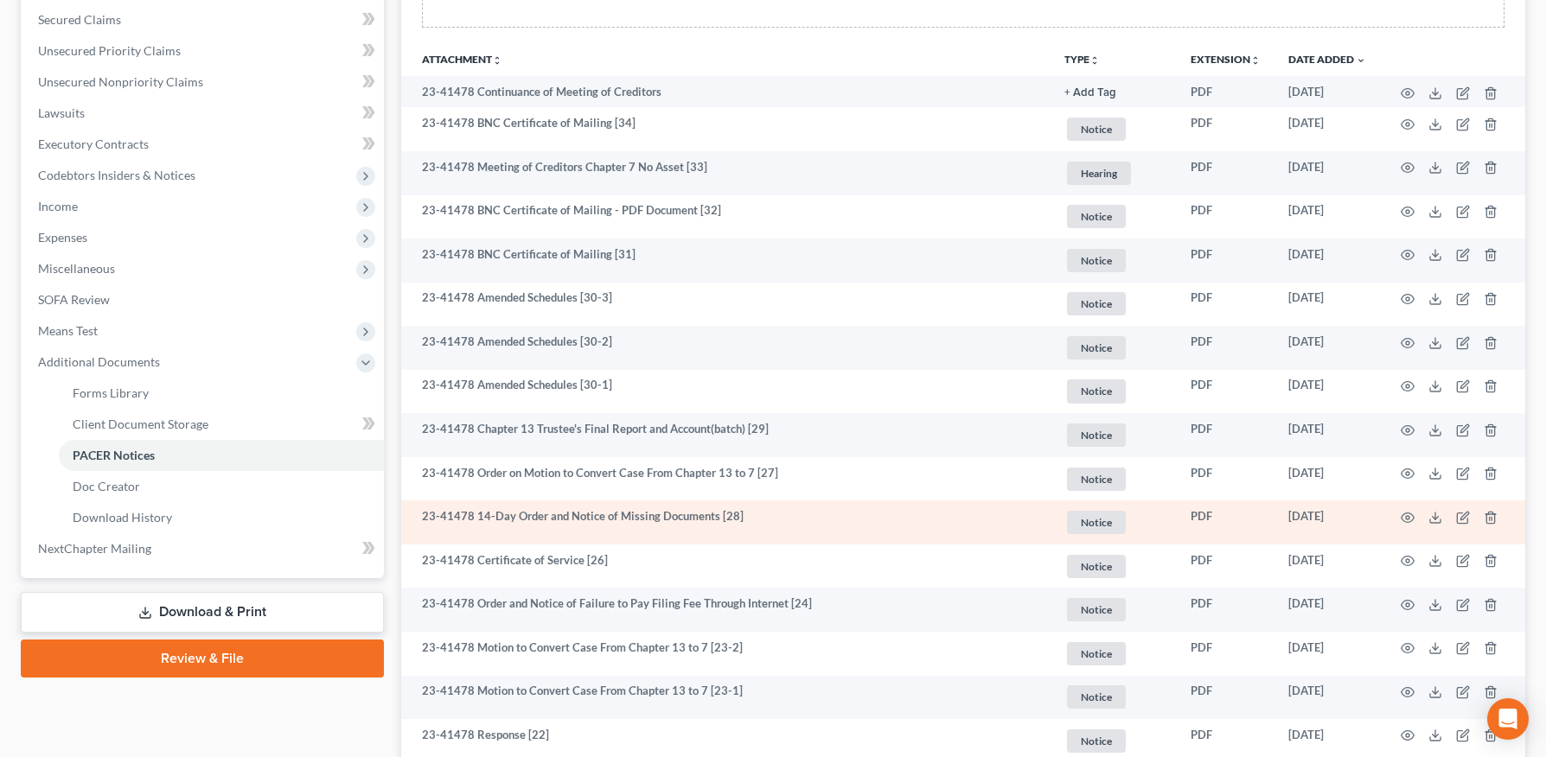
scroll to position [363, 0]
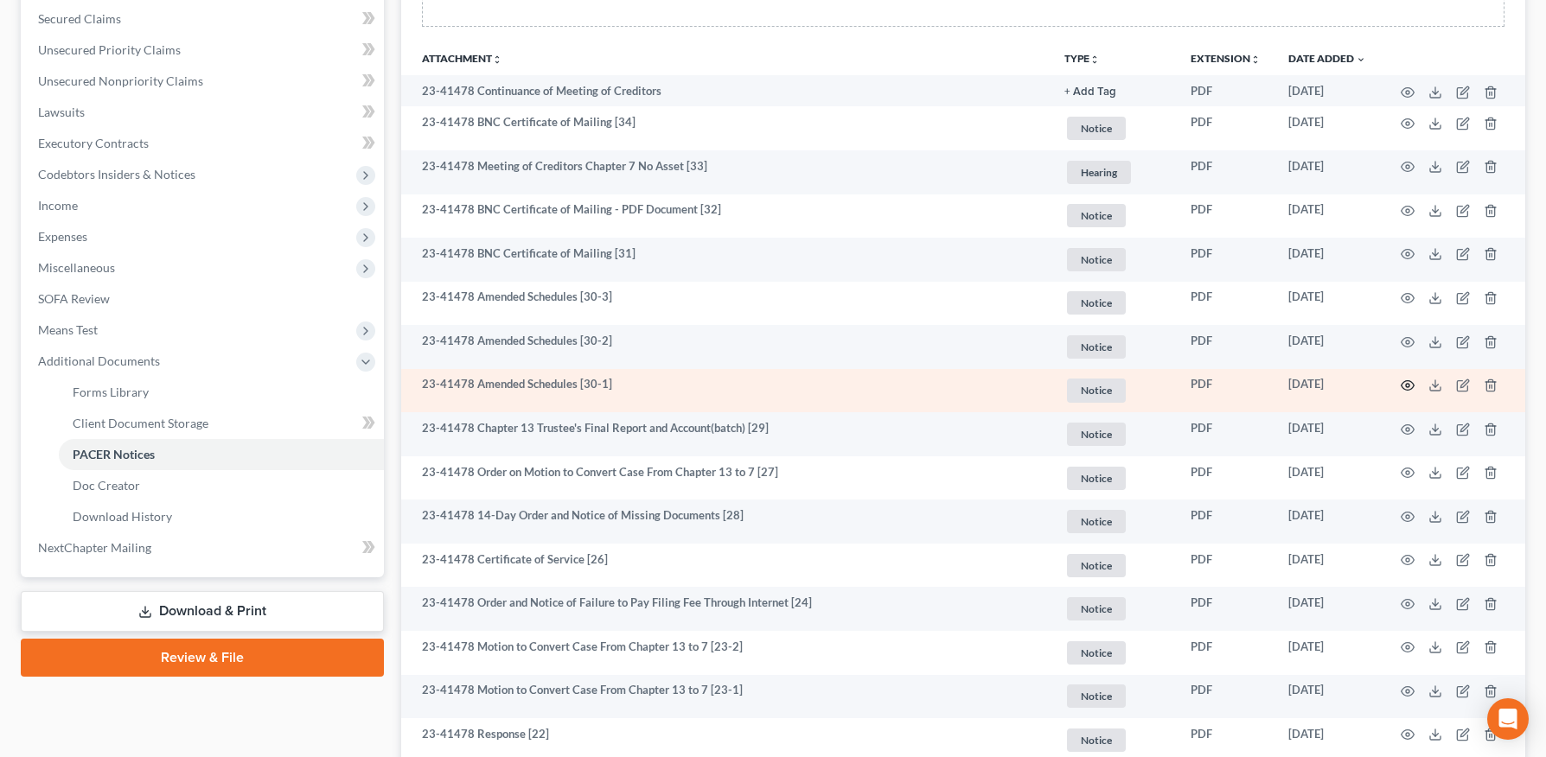
click at [1410, 386] on icon "button" at bounding box center [1408, 386] width 14 height 14
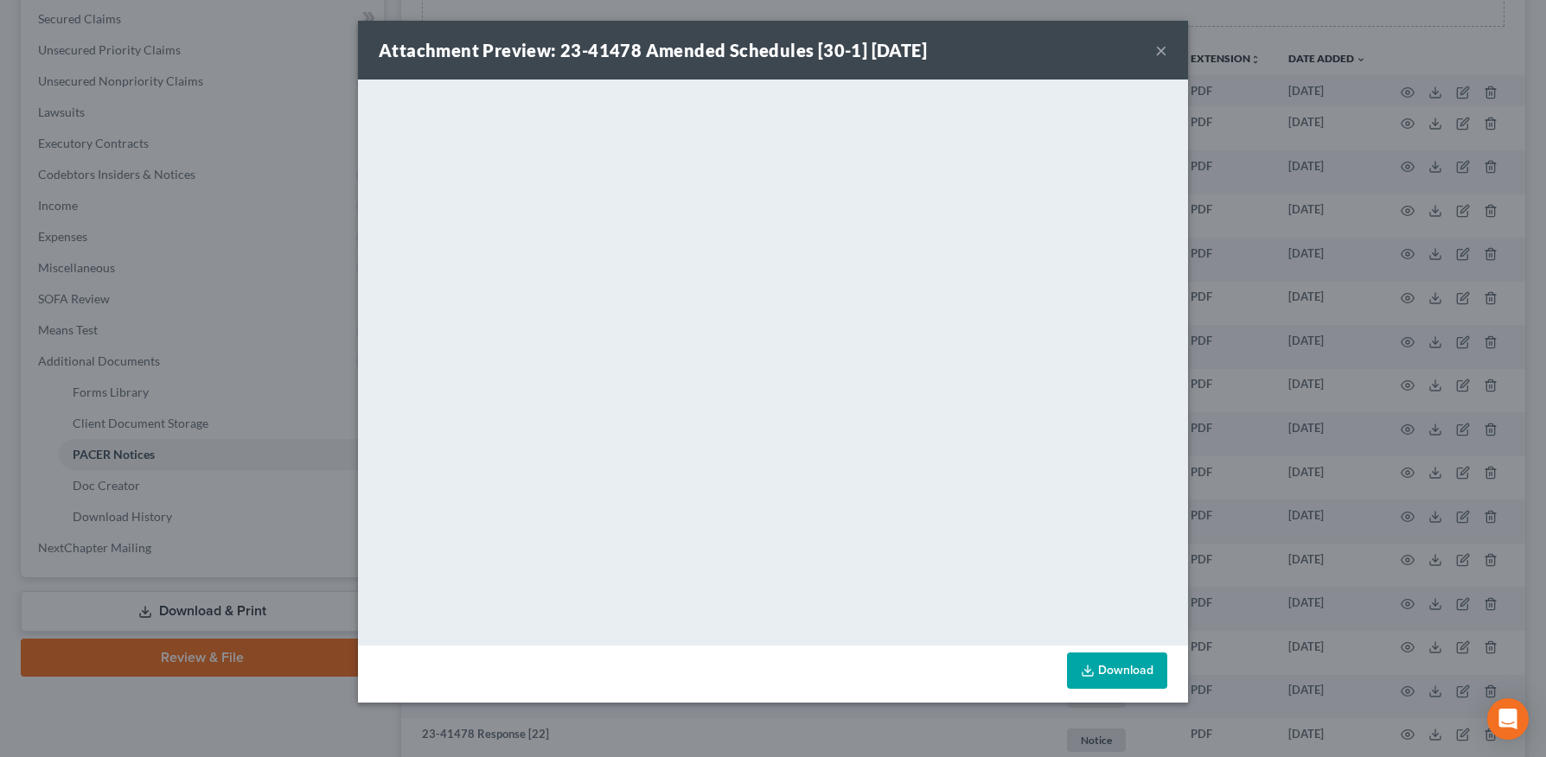
click at [1157, 48] on button "×" at bounding box center [1161, 50] width 12 height 21
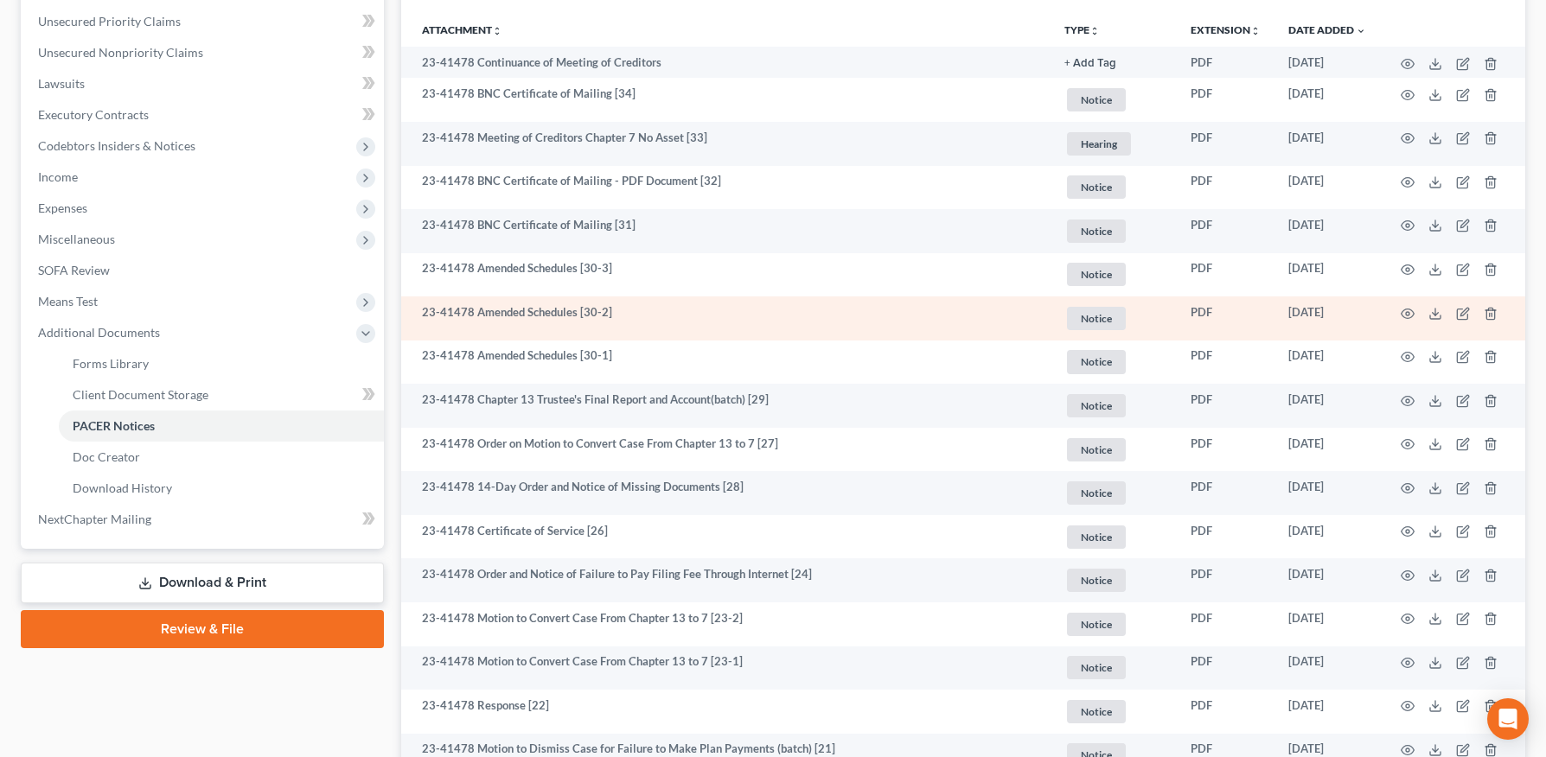
scroll to position [417, 0]
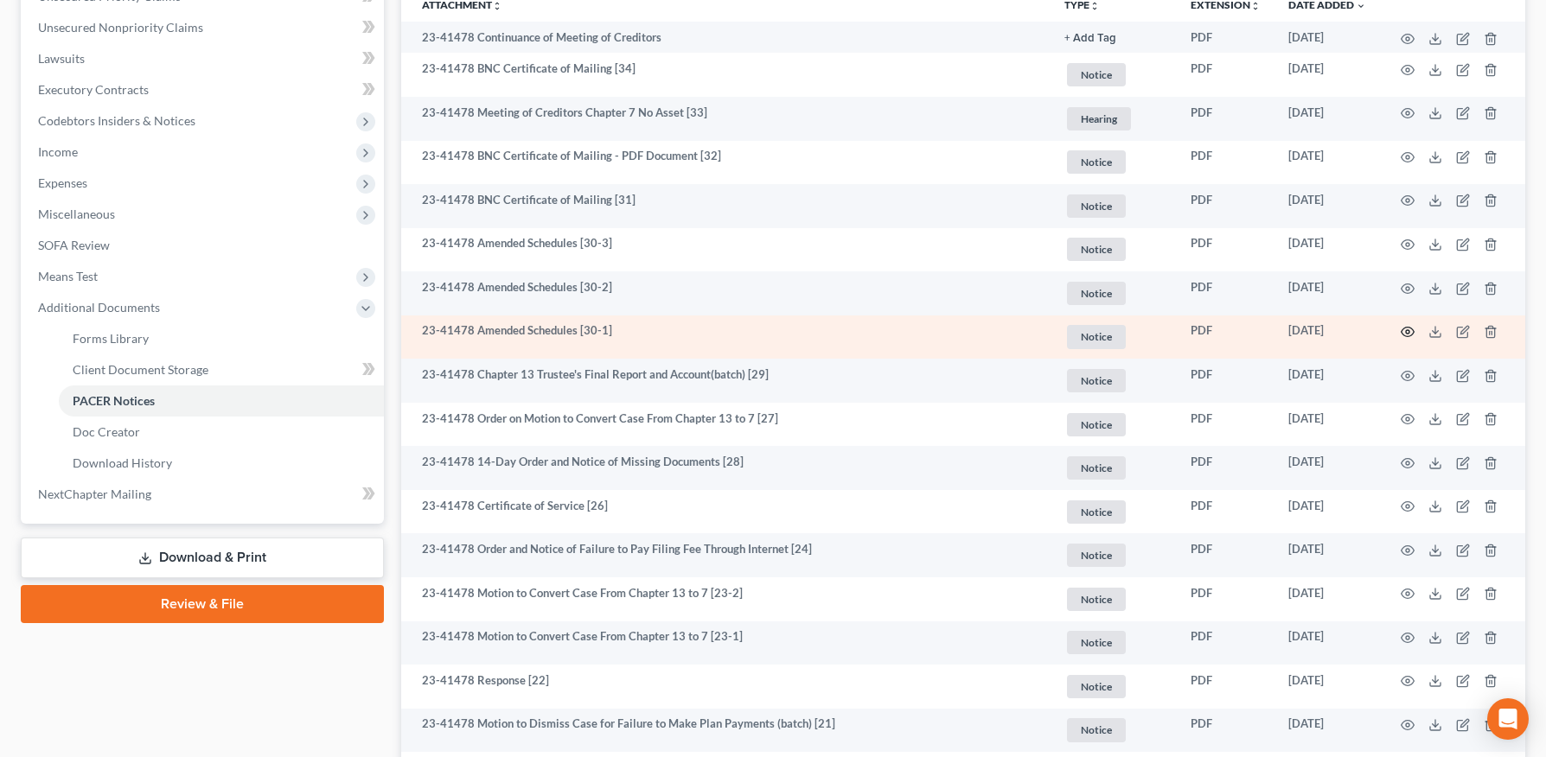
click at [1410, 326] on icon "button" at bounding box center [1408, 332] width 14 height 14
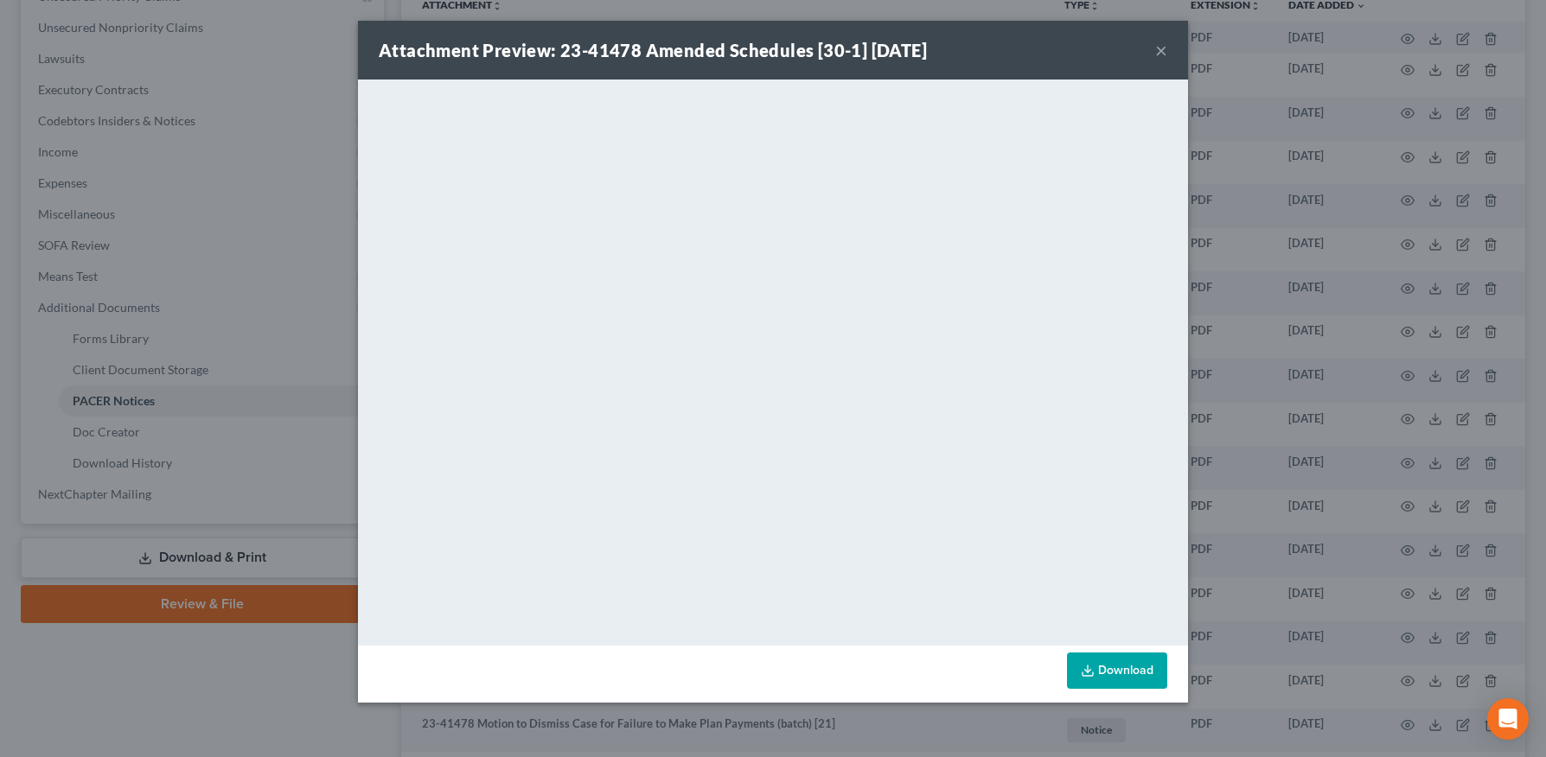
click at [1162, 51] on button "×" at bounding box center [1161, 50] width 12 height 21
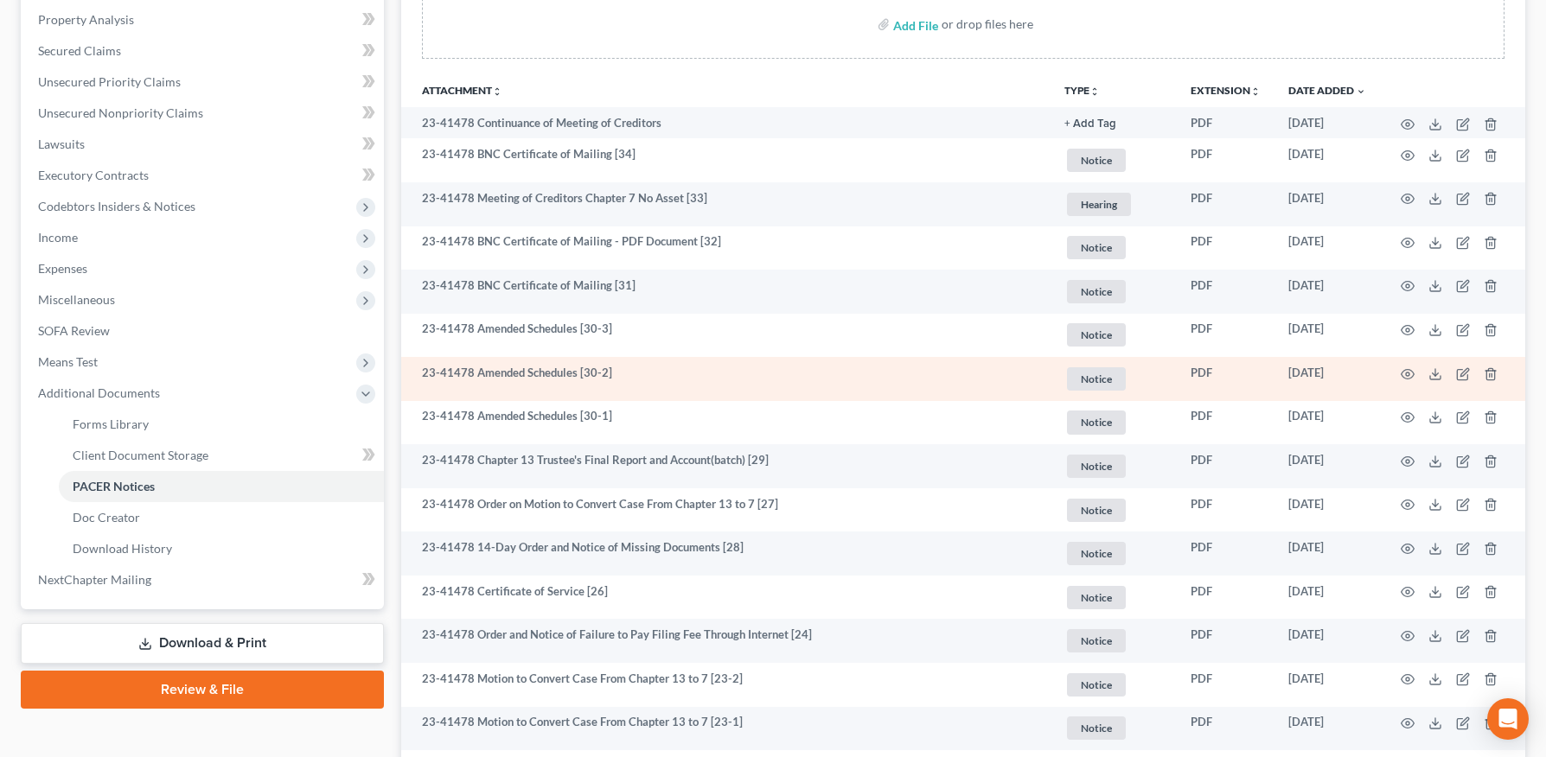
scroll to position [332, 0]
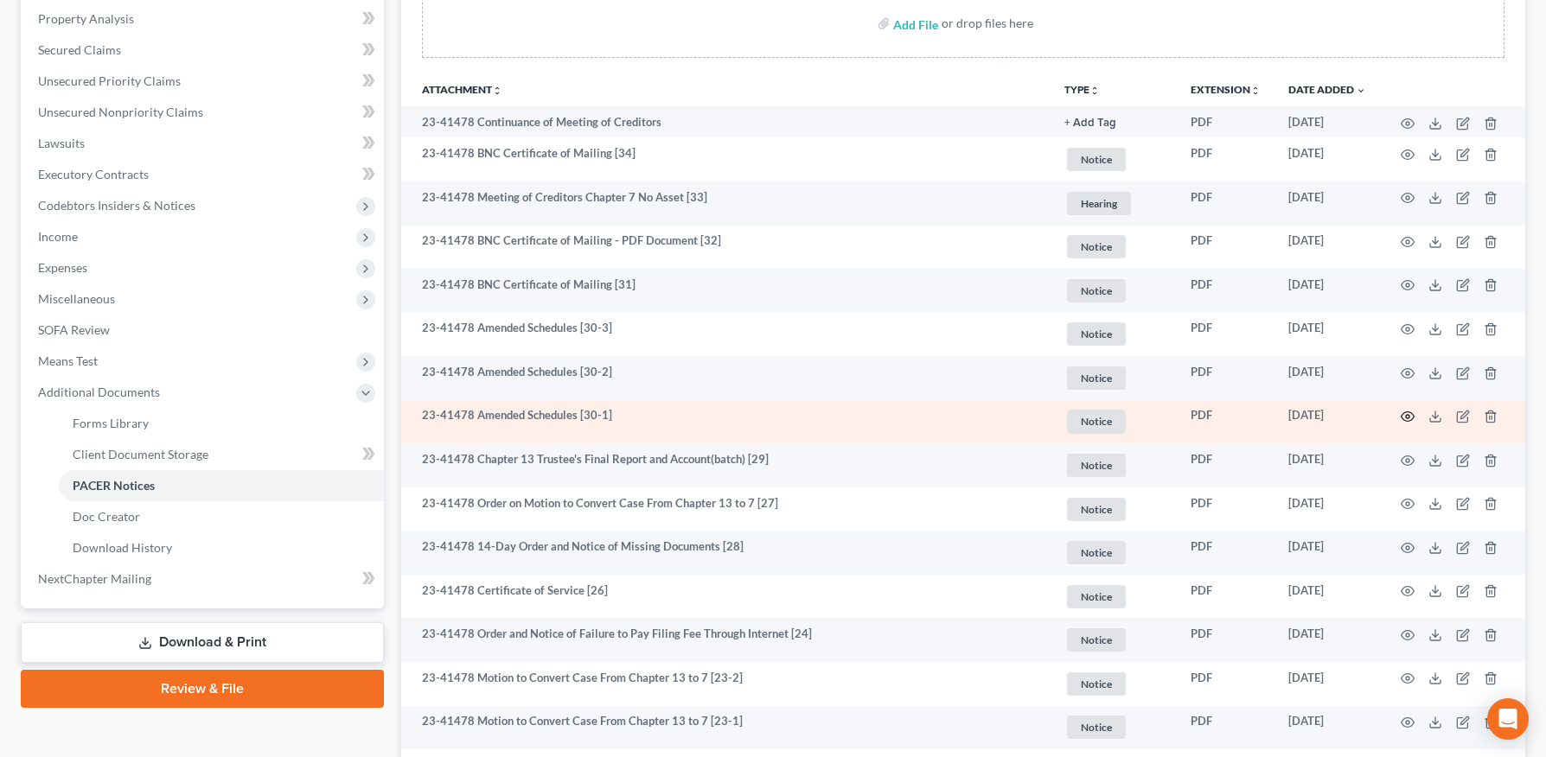
click at [1409, 418] on icon "button" at bounding box center [1408, 417] width 14 height 14
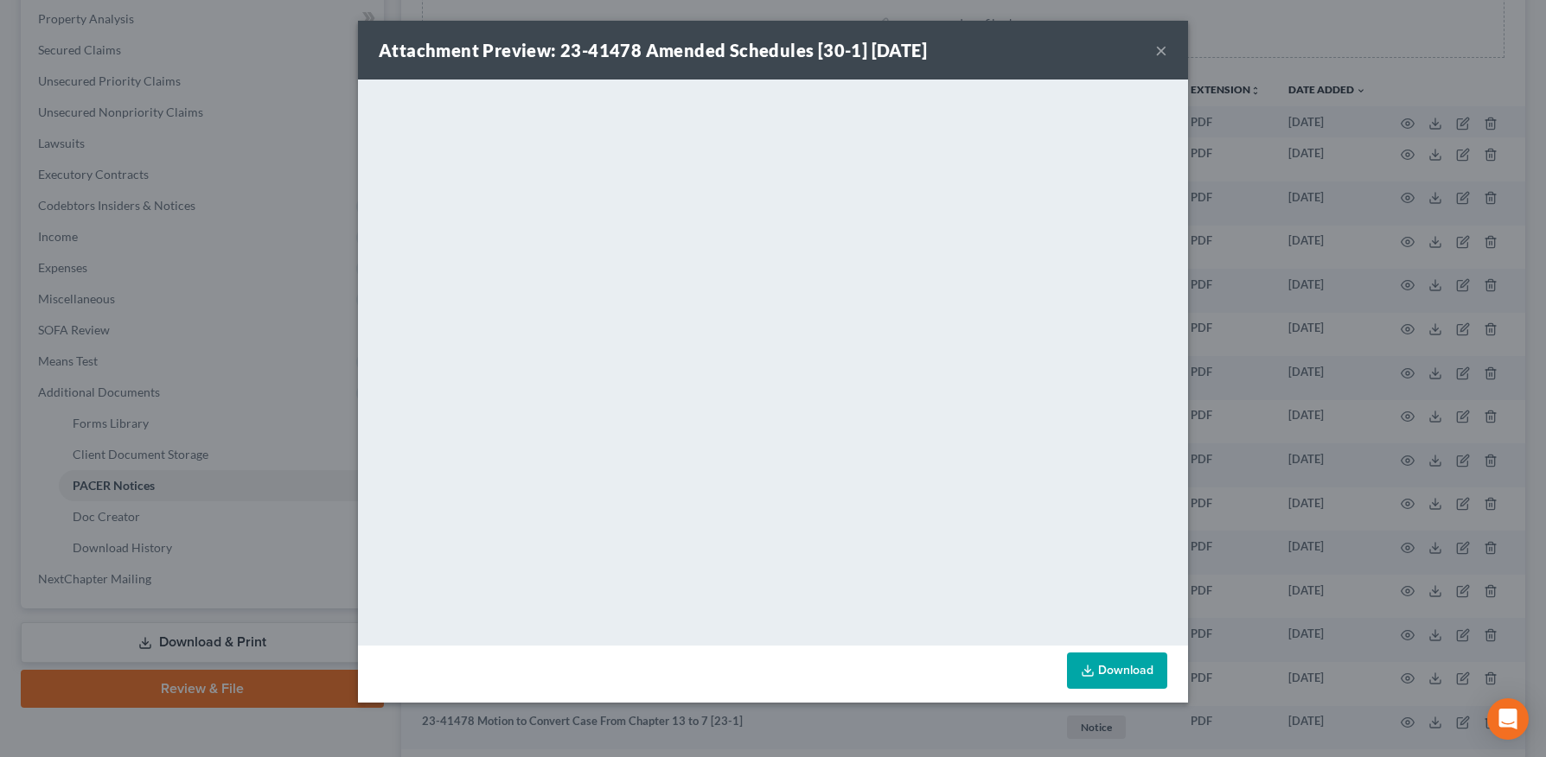
click at [1157, 47] on button "×" at bounding box center [1161, 50] width 12 height 21
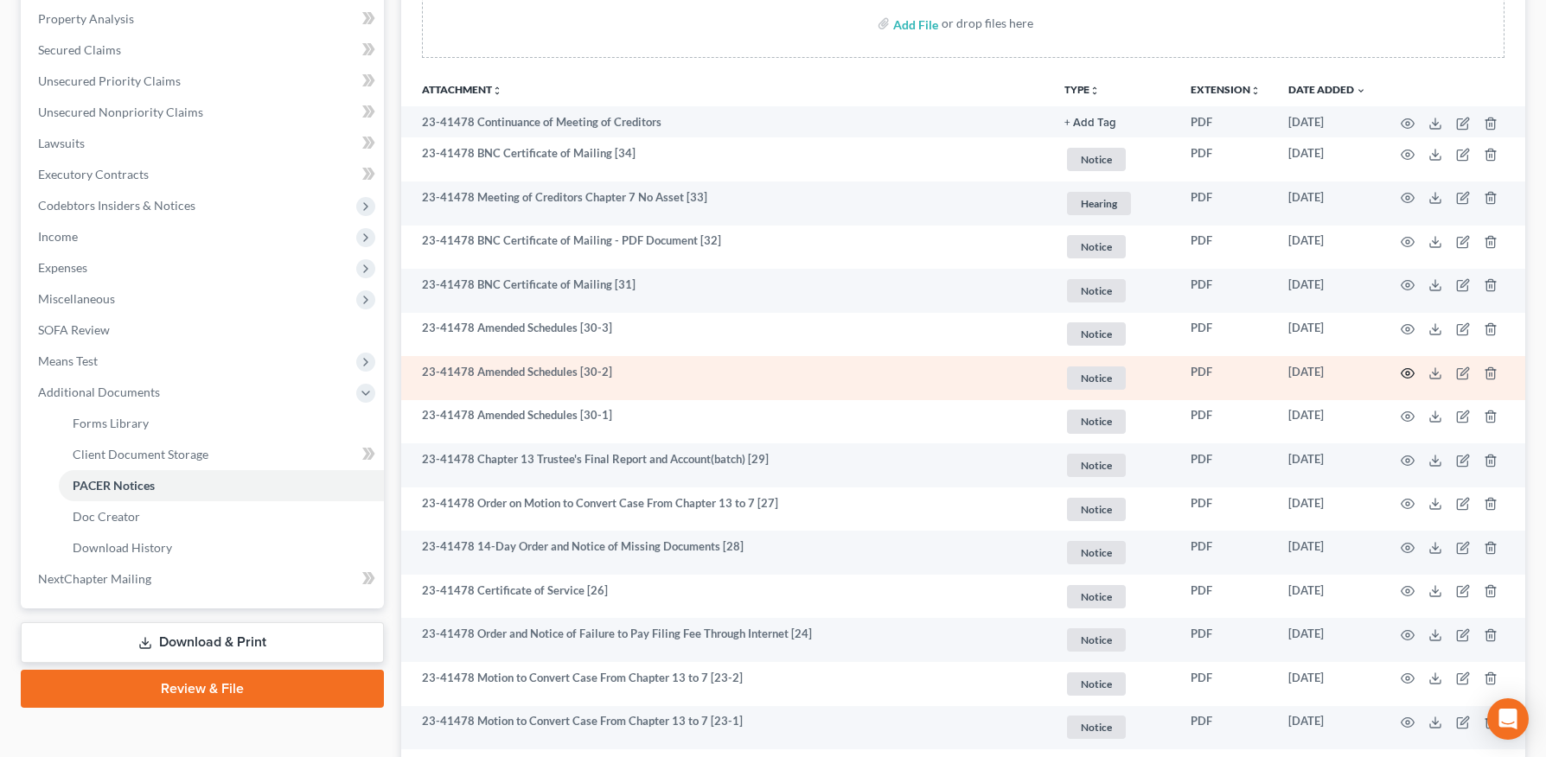
click at [1403, 370] on icon "button" at bounding box center [1408, 374] width 14 height 14
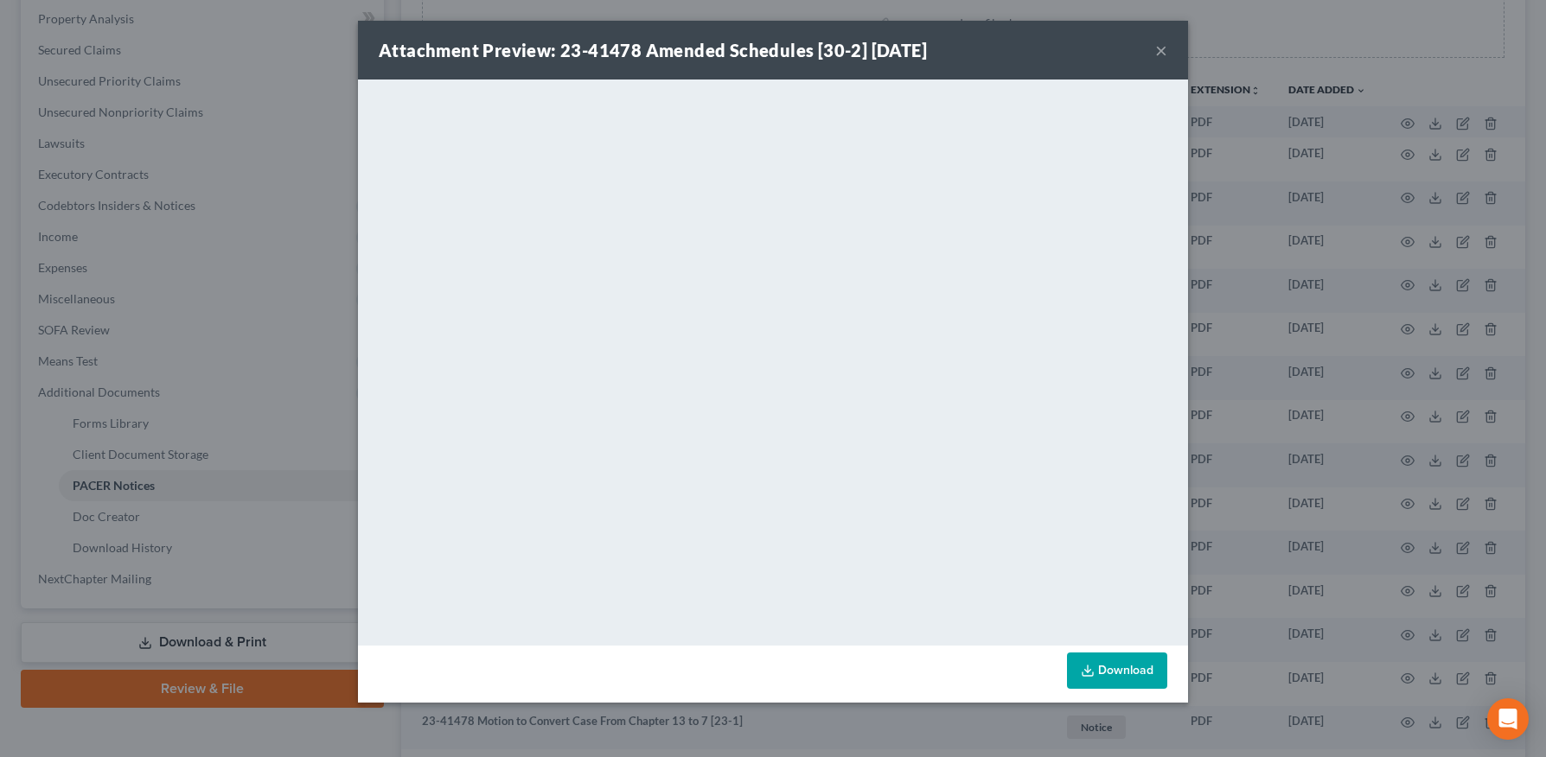
click at [1160, 34] on div "Attachment Preview: 23-41478 Amended Schedules [30-2] 07/03/2025 ×" at bounding box center [773, 50] width 830 height 59
click at [1159, 42] on button "×" at bounding box center [1161, 50] width 12 height 21
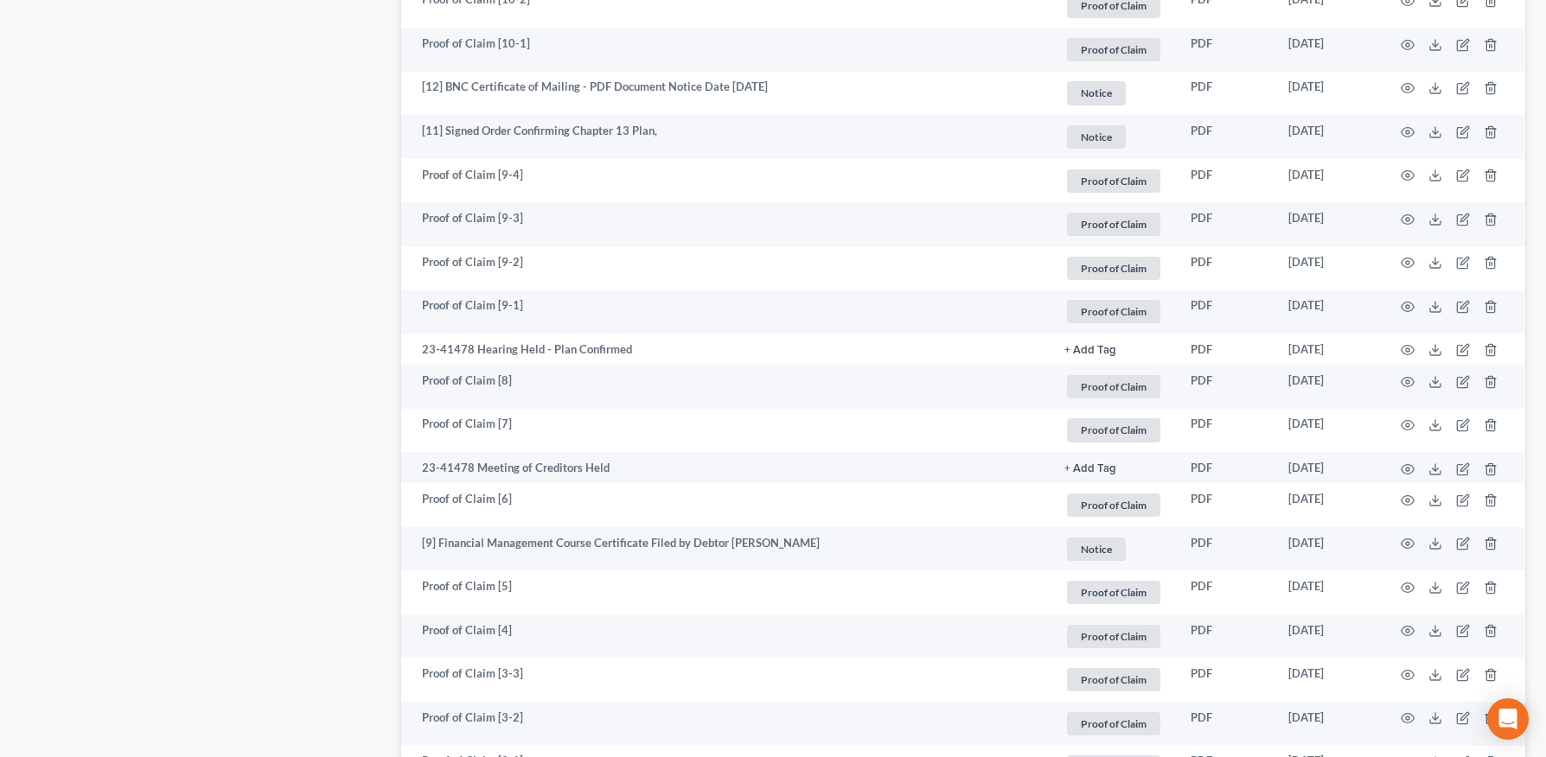
scroll to position [2245, 0]
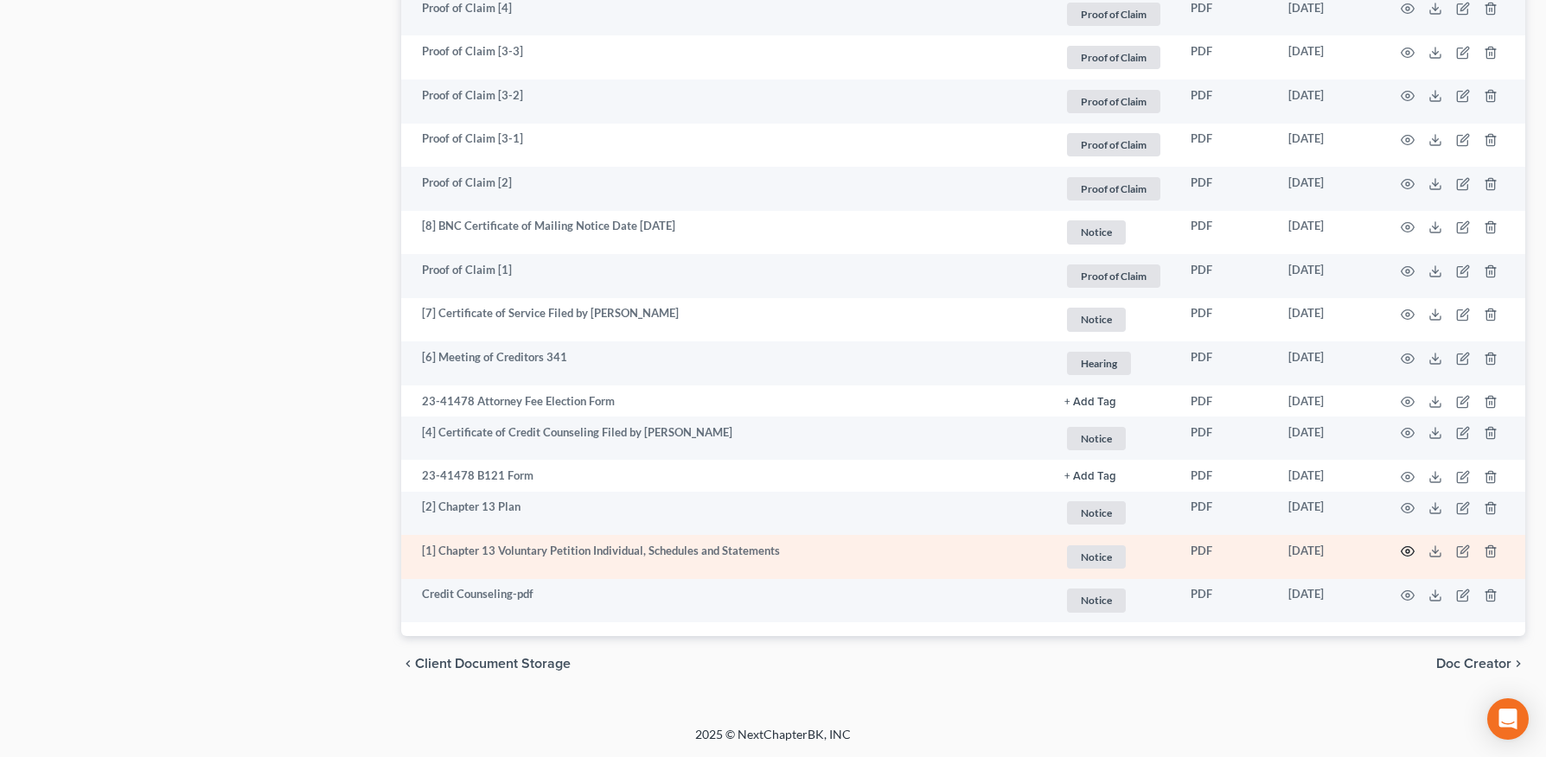
click at [1402, 553] on icon "button" at bounding box center [1408, 552] width 14 height 14
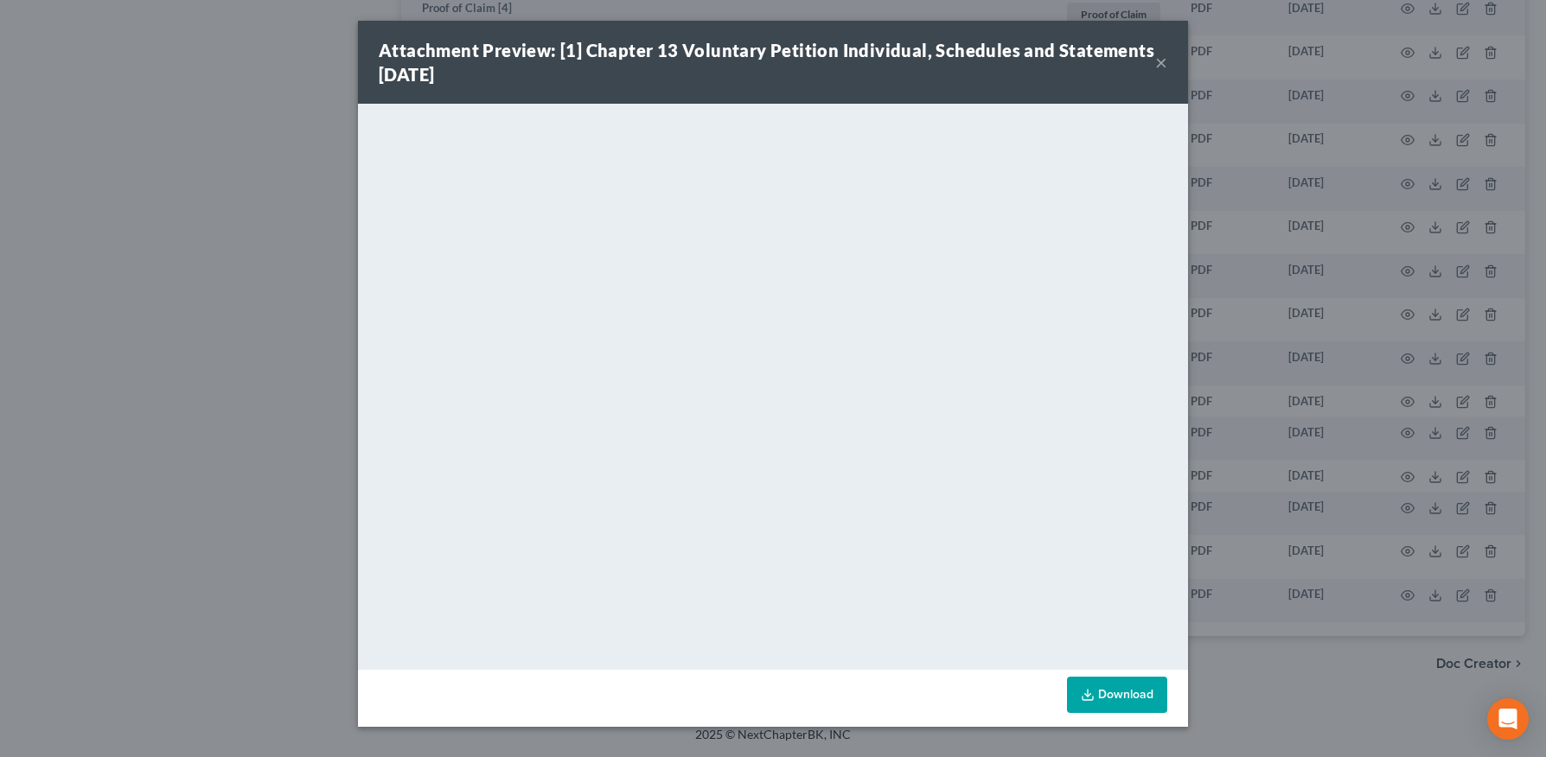
click at [1166, 64] on button "×" at bounding box center [1161, 62] width 12 height 21
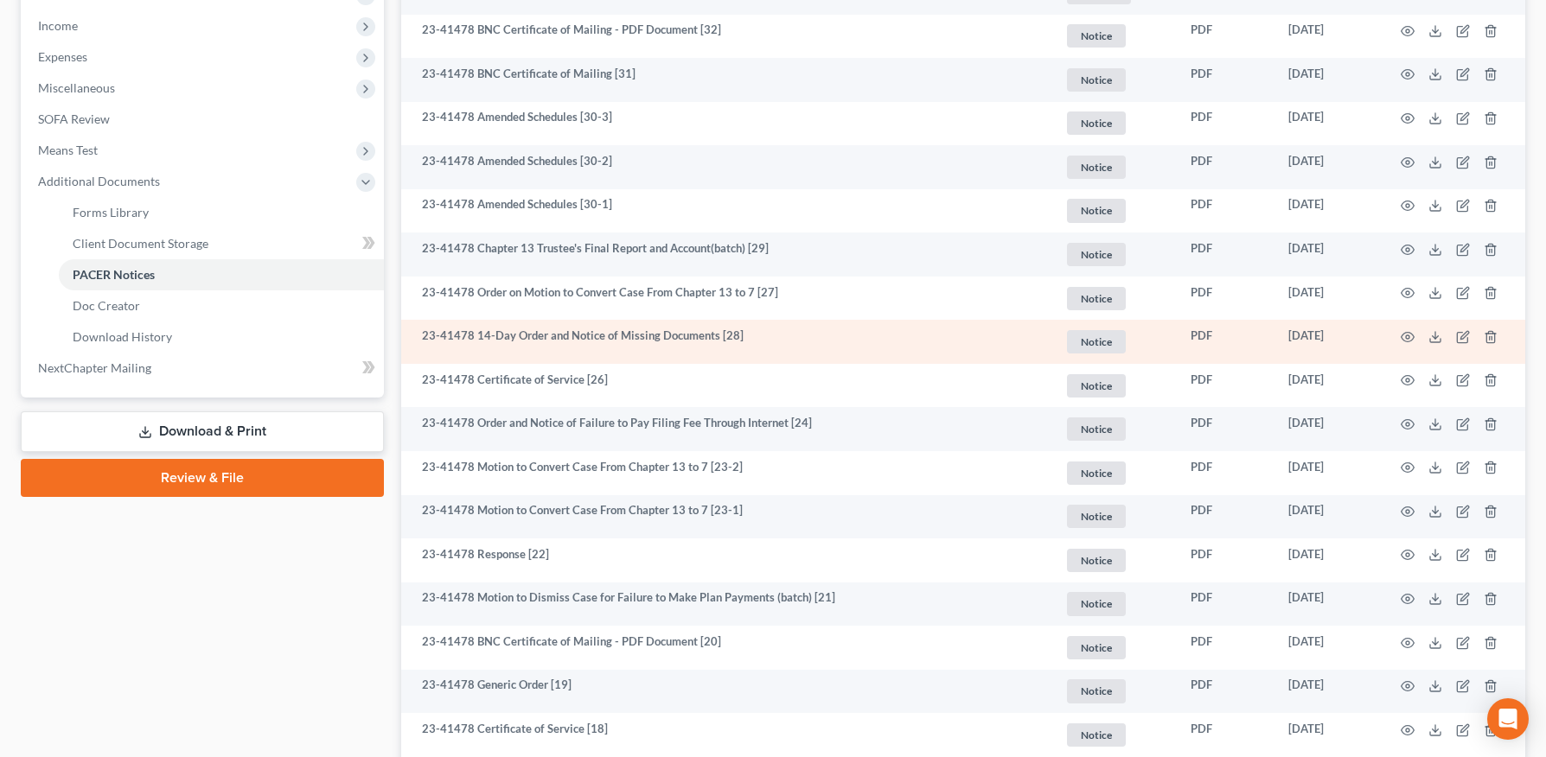
scroll to position [503, 0]
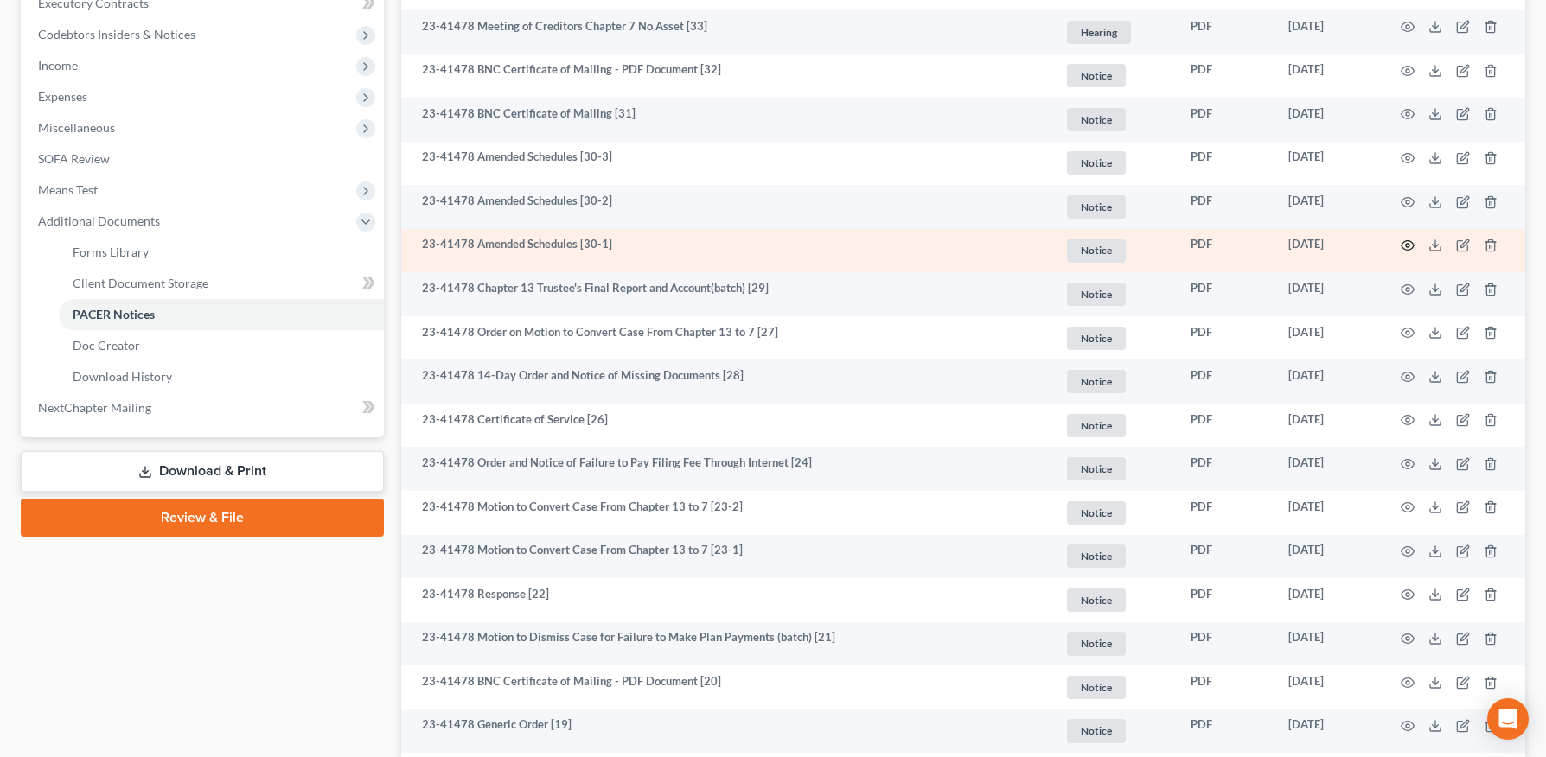
click at [1405, 244] on icon "button" at bounding box center [1408, 246] width 14 height 14
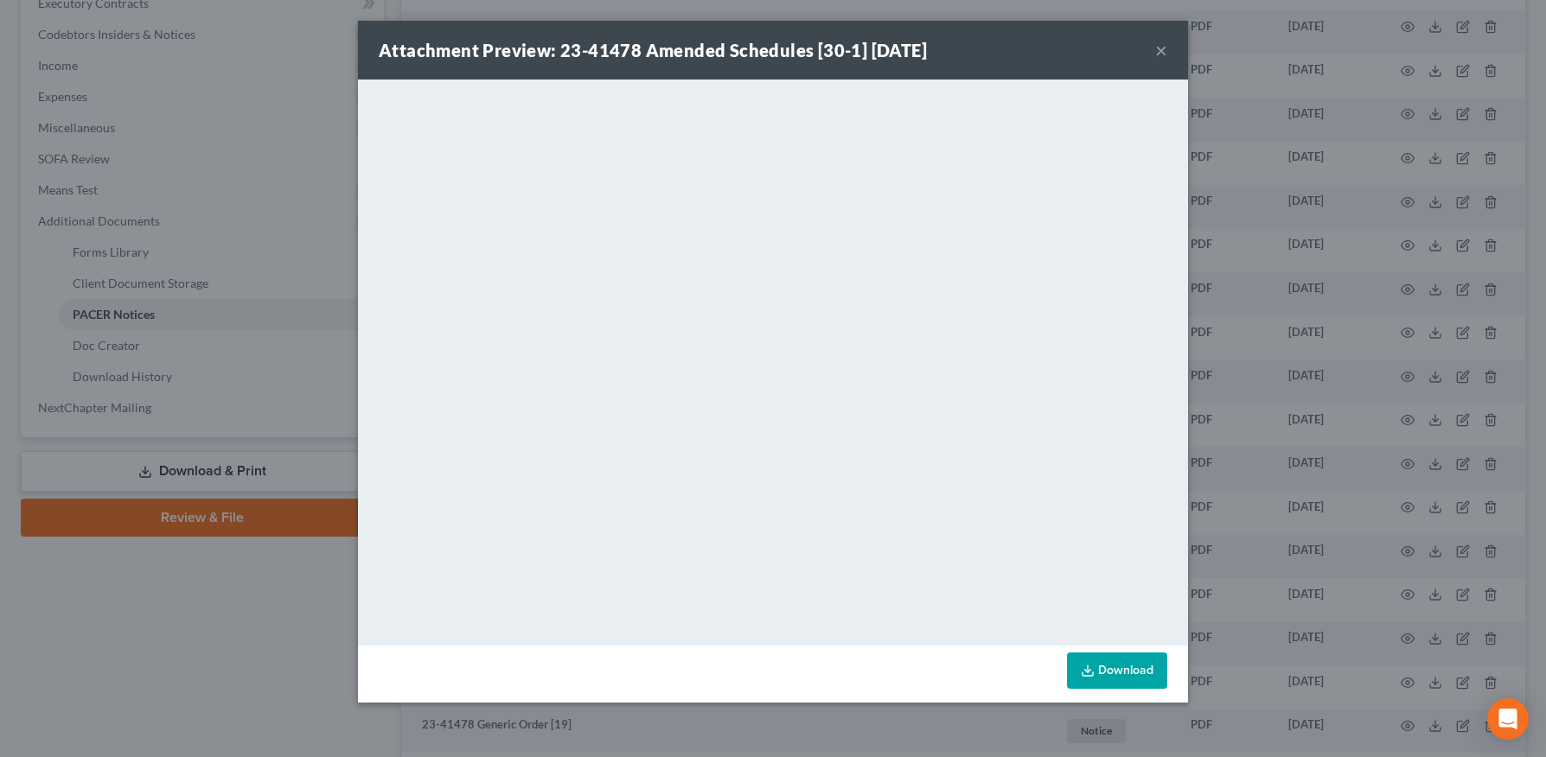
click at [1163, 50] on button "×" at bounding box center [1161, 50] width 12 height 21
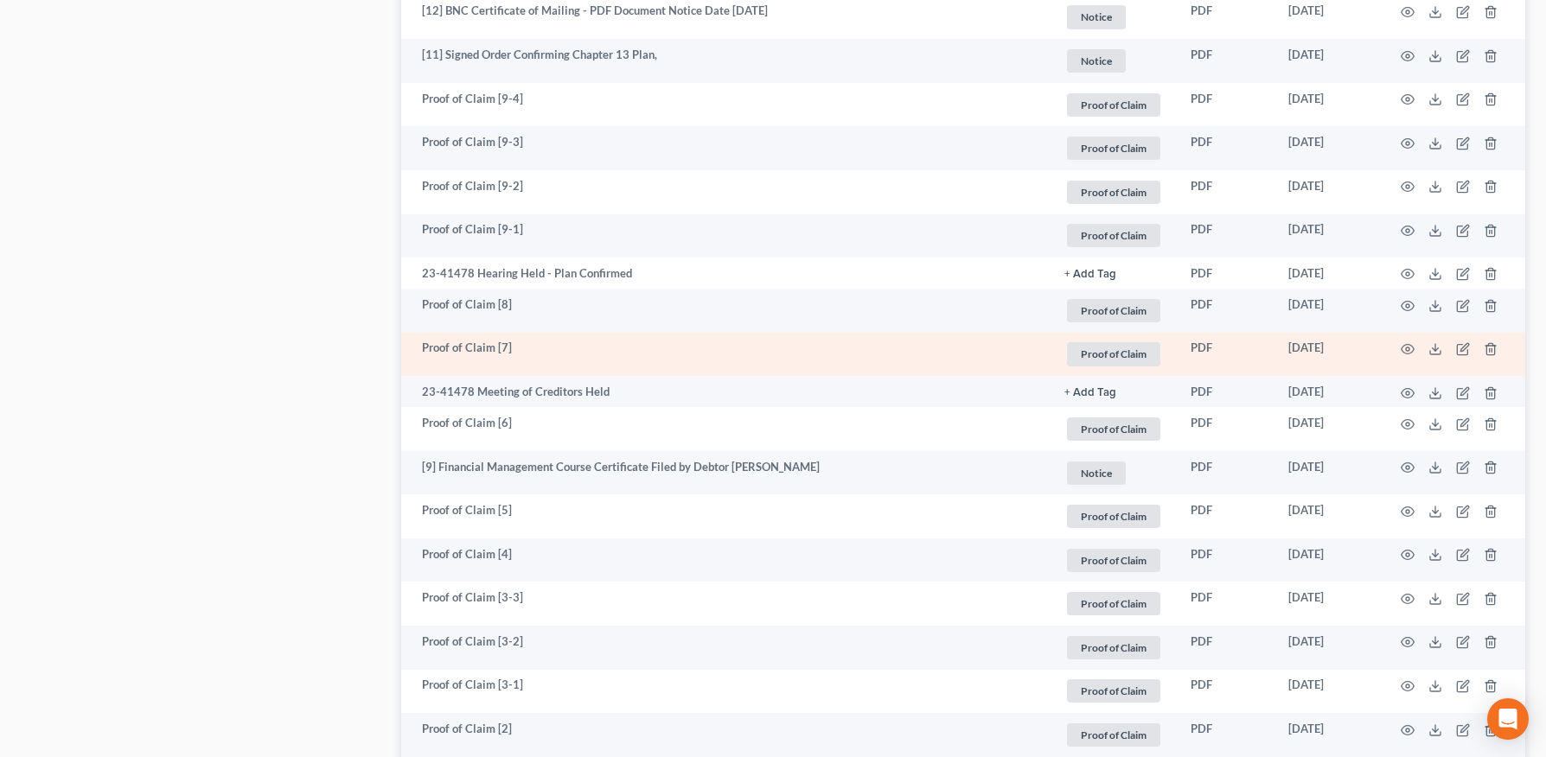
scroll to position [1744, 0]
